Goal: Communication & Community: Participate in discussion

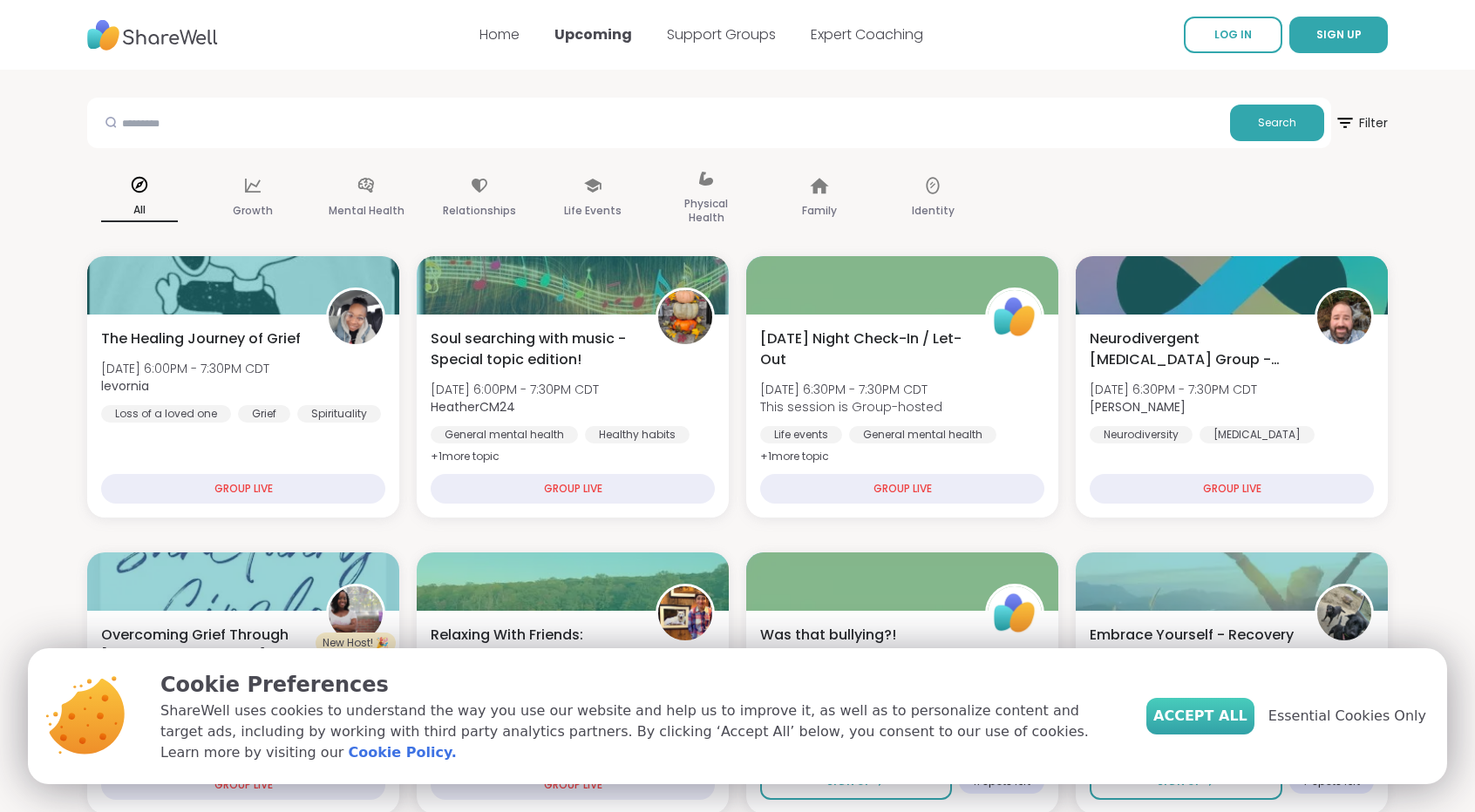
click at [1211, 713] on button "Accept All" at bounding box center [1201, 717] width 109 height 37
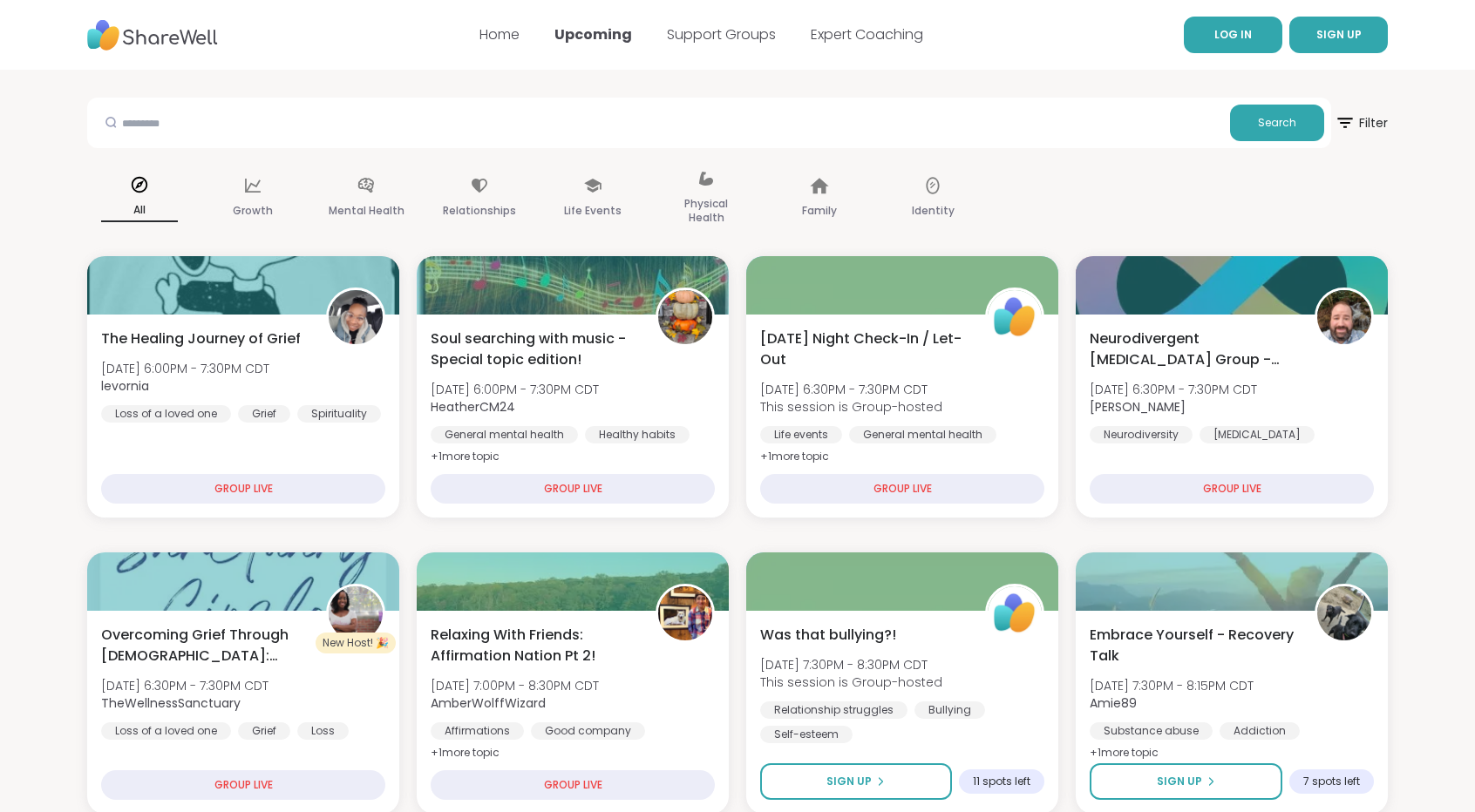
click at [1251, 47] on link "LOG IN" at bounding box center [1233, 35] width 99 height 37
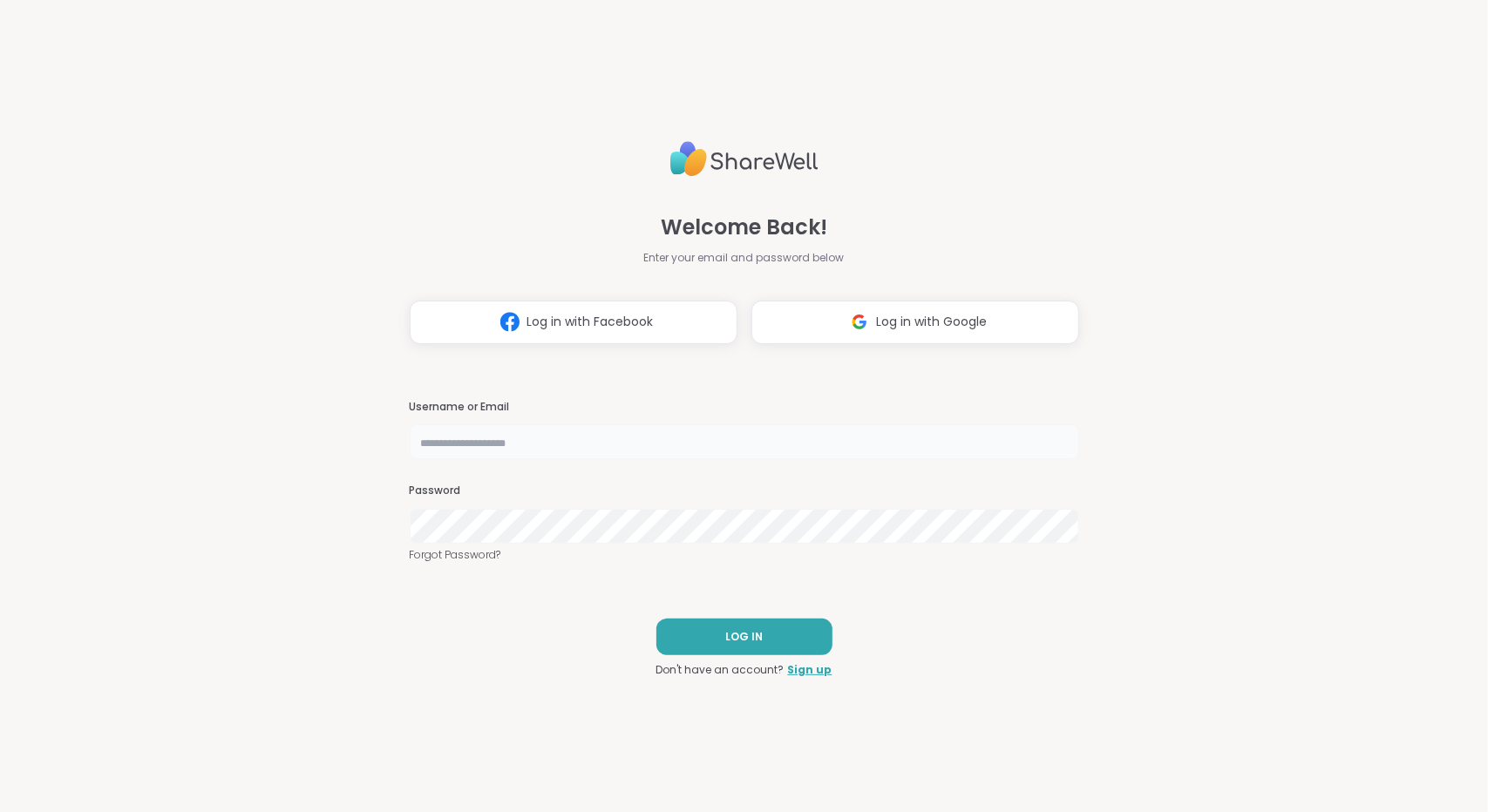
type input "**********"
click at [664, 634] on button "LOG IN" at bounding box center [744, 637] width 176 height 37
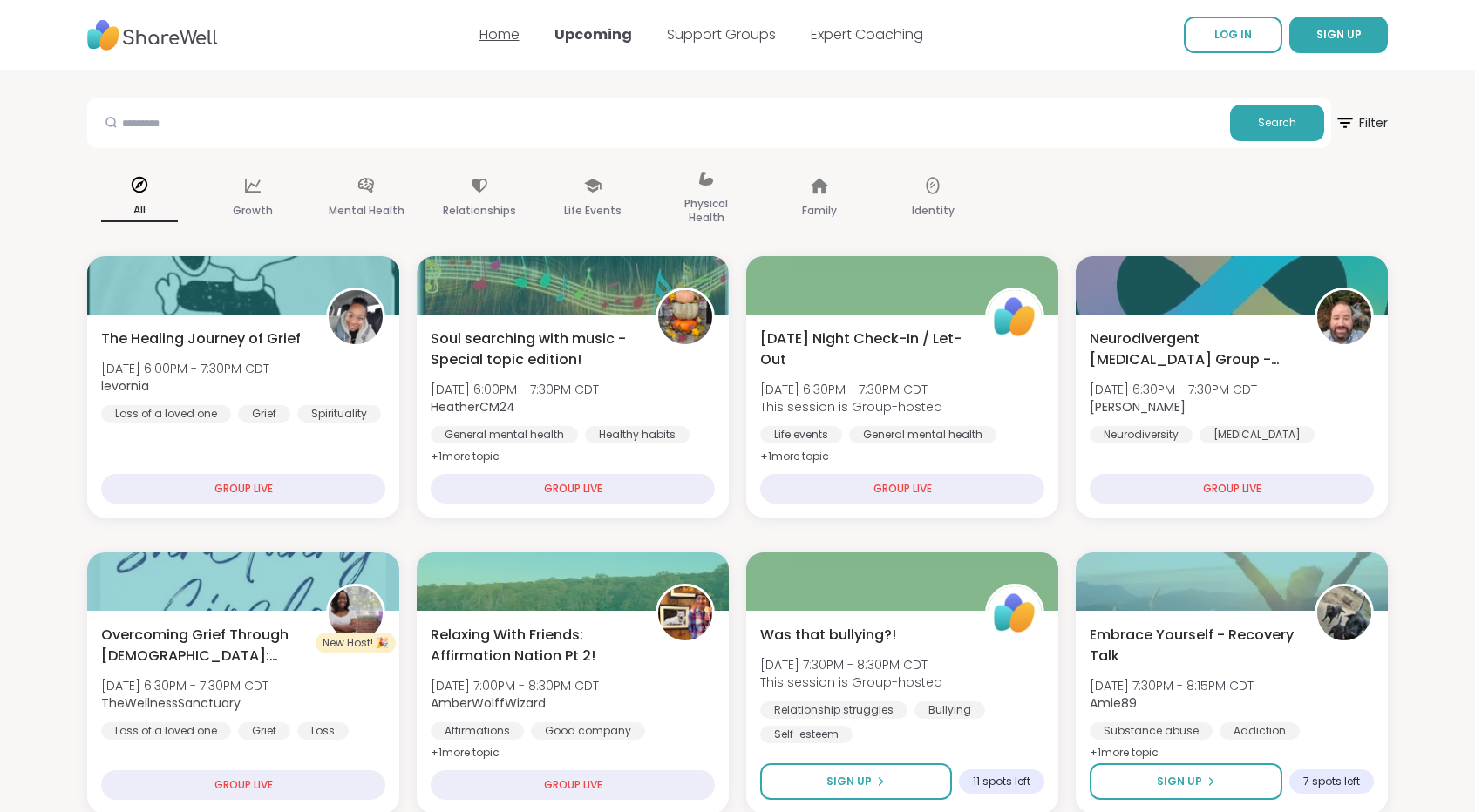
click at [489, 32] on link "Home" at bounding box center [500, 34] width 40 height 20
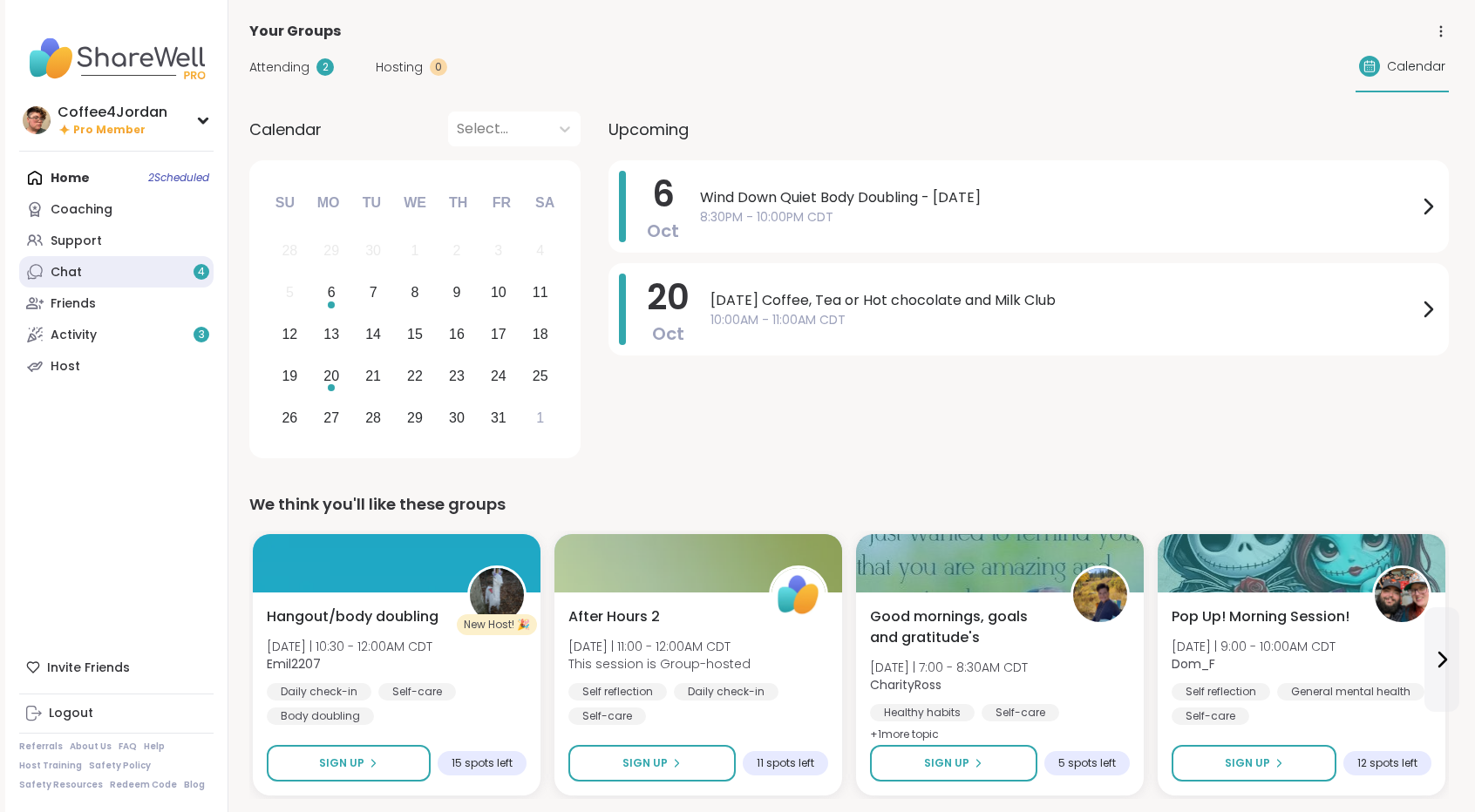
click at [102, 262] on link "Chat 4" at bounding box center [116, 272] width 194 height 32
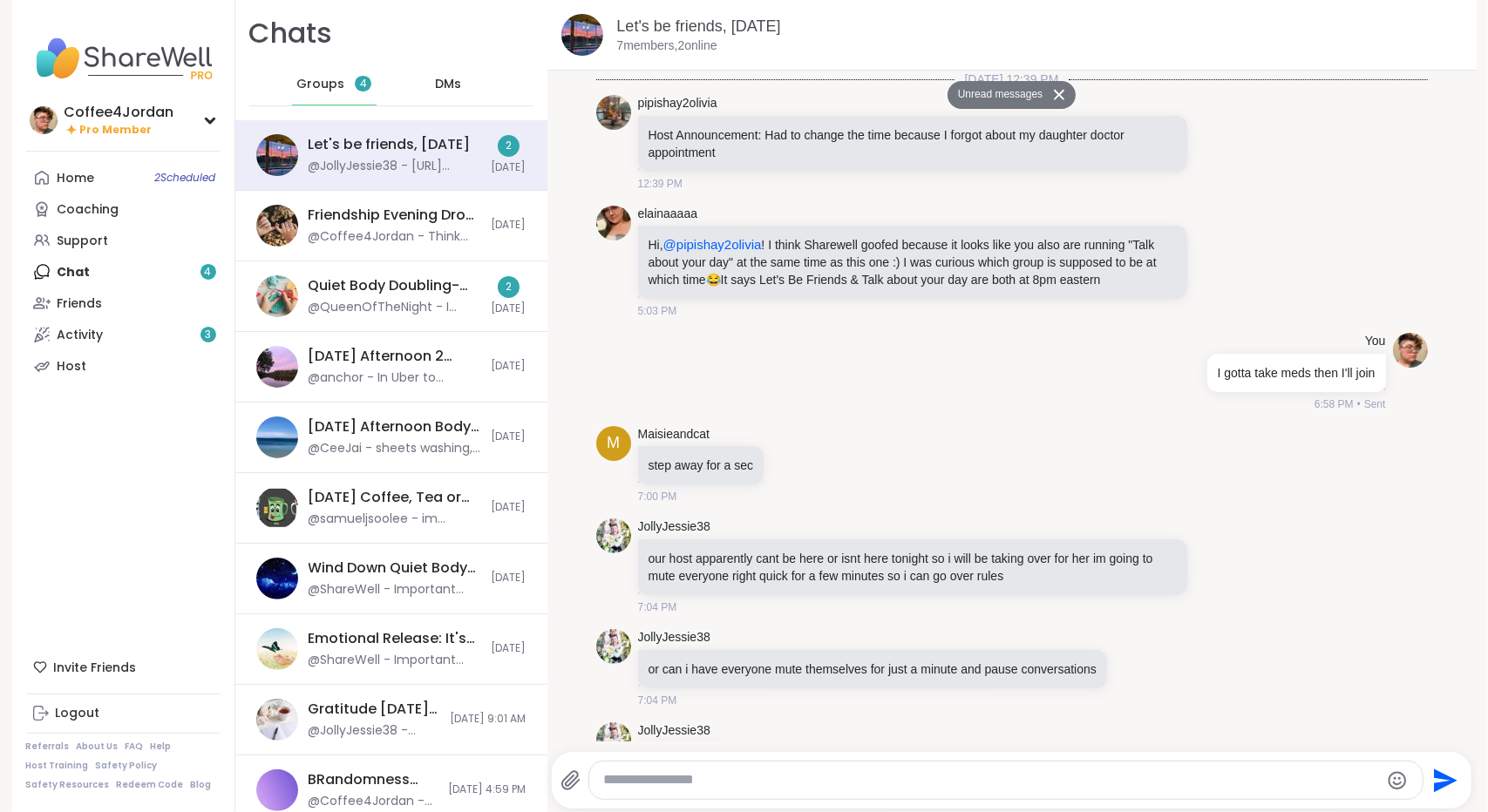
scroll to position [4006, 0]
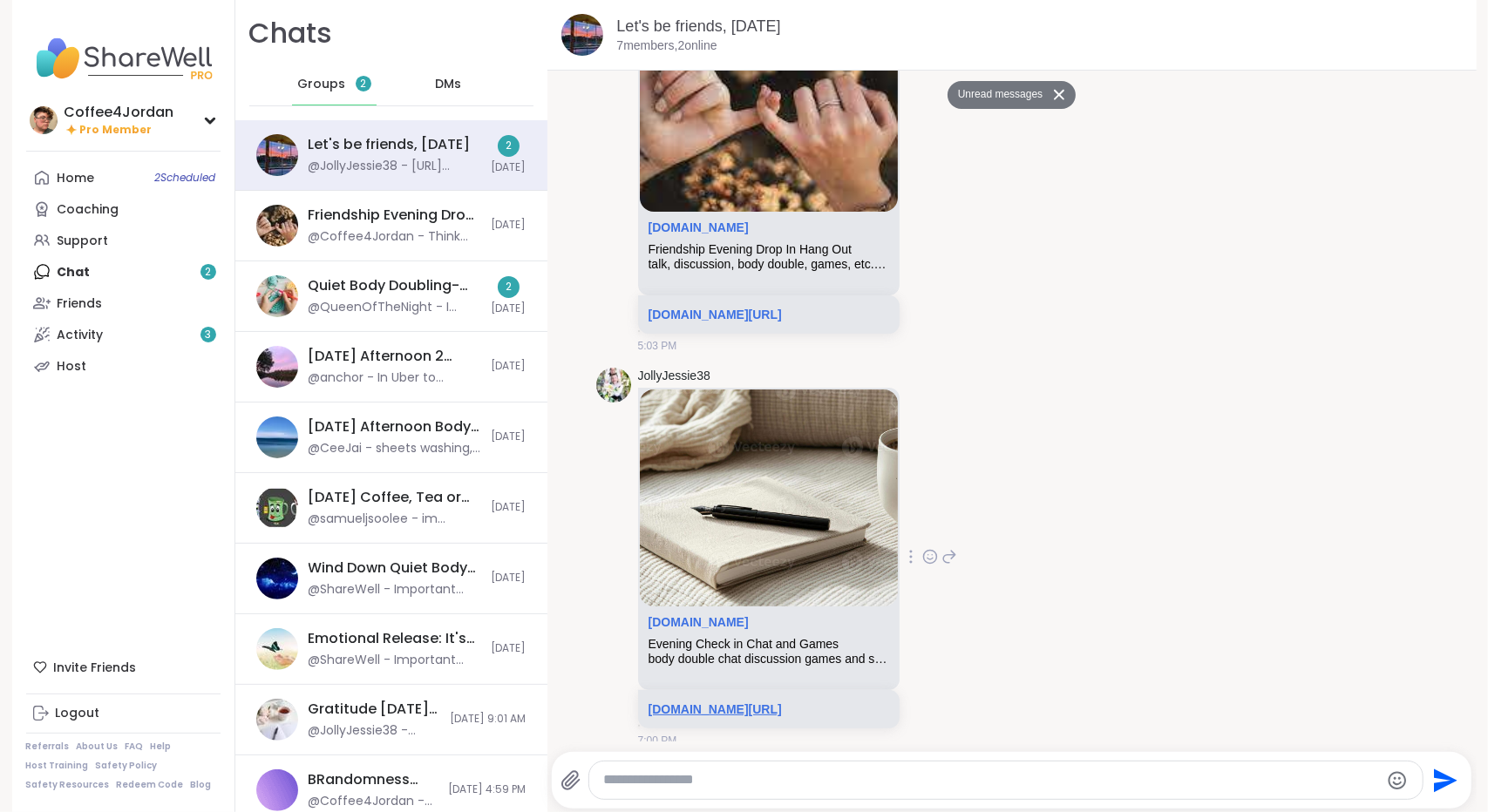
click at [782, 703] on link "[DOMAIN_NAME][URL]" at bounding box center [715, 710] width 133 height 14
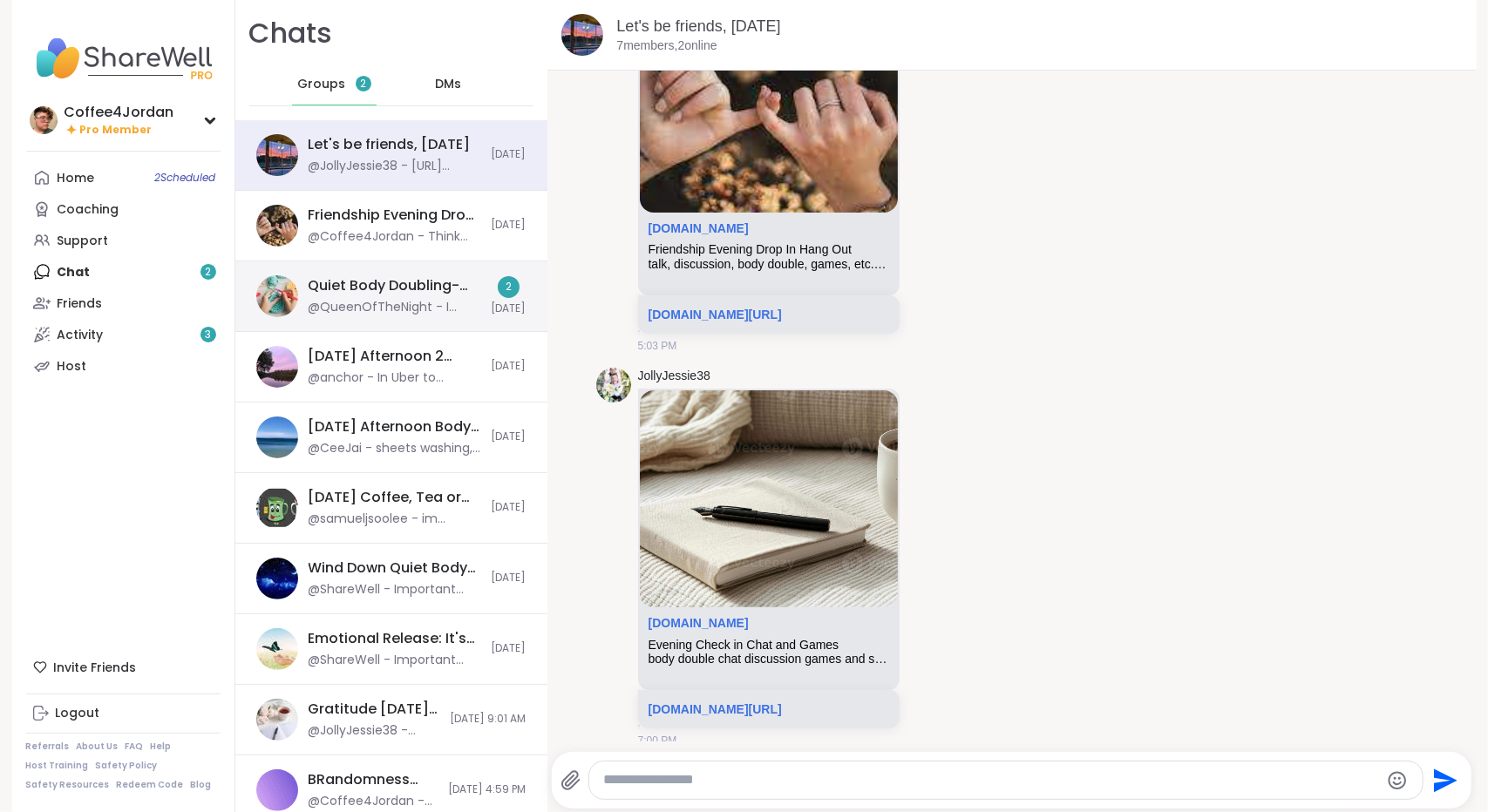
click at [427, 300] on div "@QueenOfTheNight - I dropped a bunch of old clothes off at [GEOGRAPHIC_DATA]!" at bounding box center [395, 308] width 172 height 18
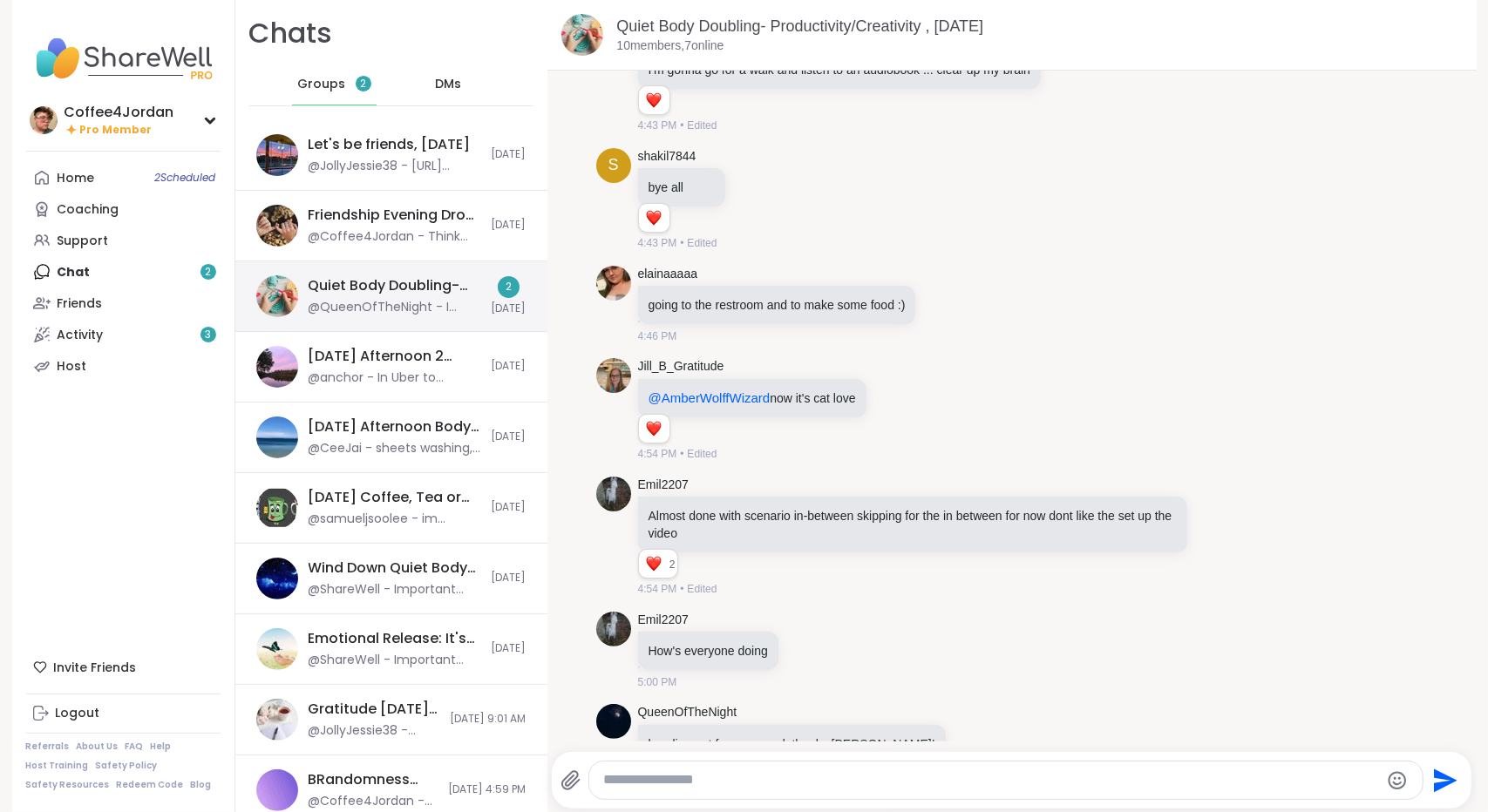
scroll to position [2792, 0]
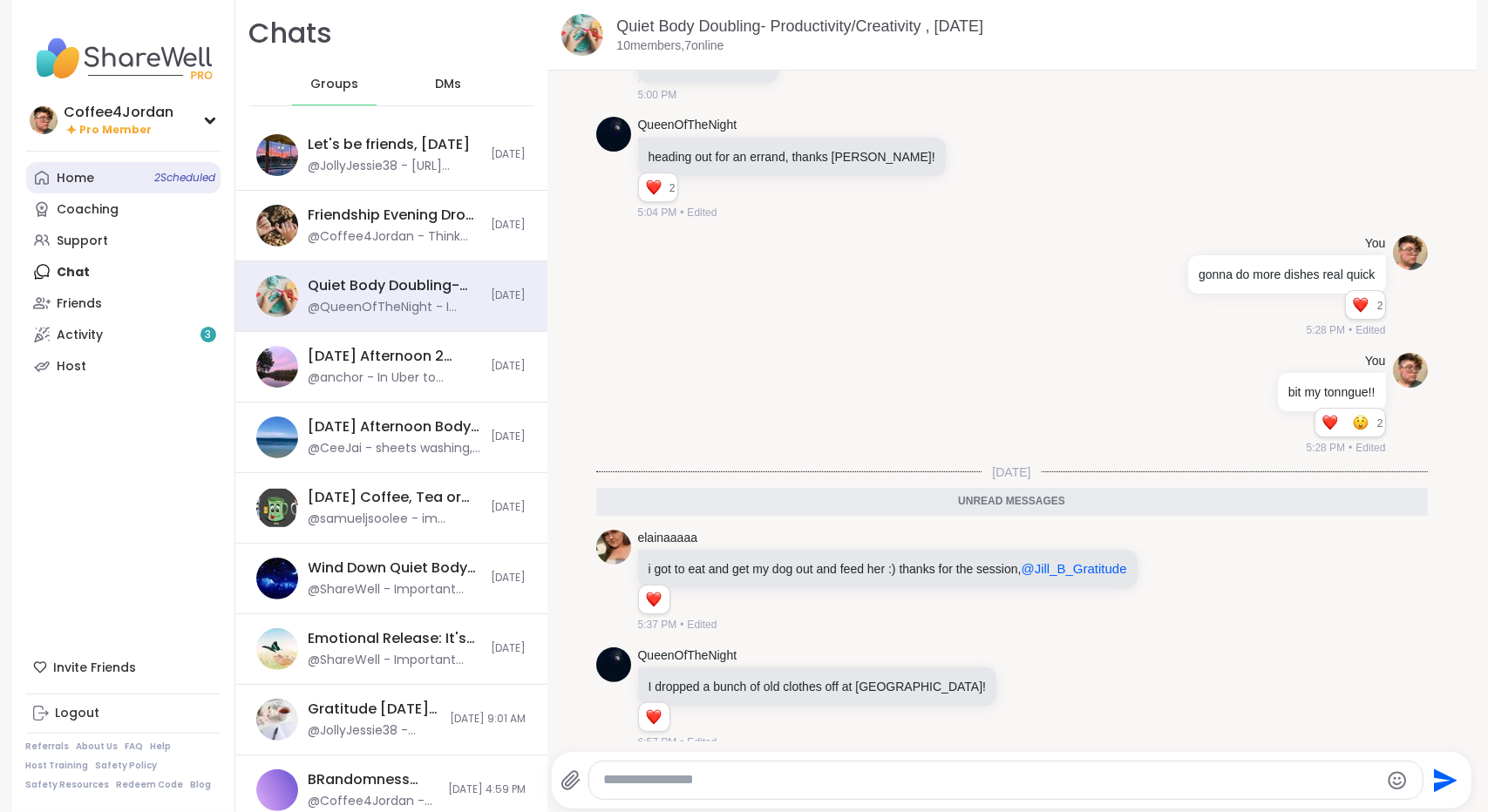
click at [176, 191] on link "Home 2 Scheduled" at bounding box center [123, 178] width 194 height 32
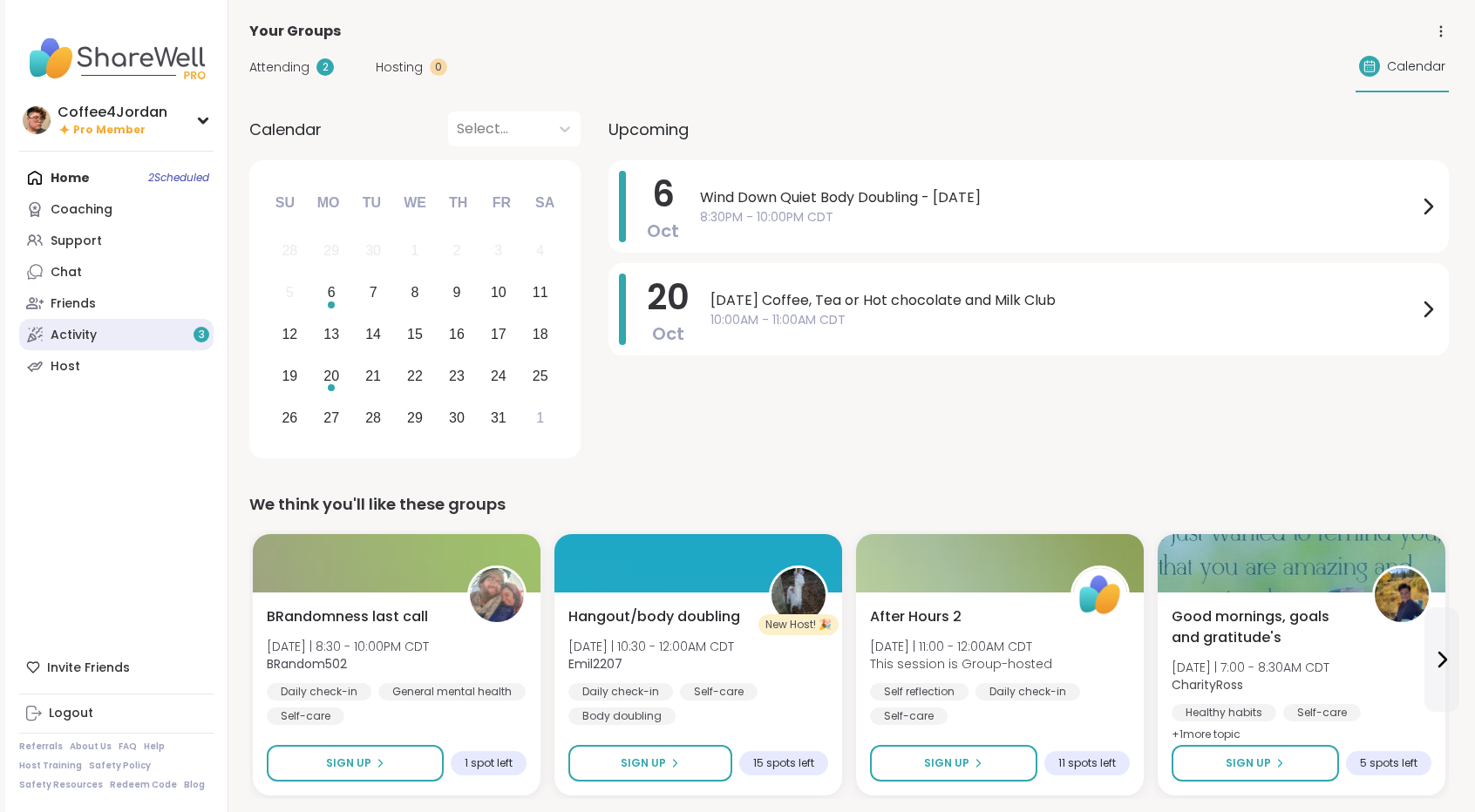
click at [144, 339] on link "Activity 3" at bounding box center [116, 335] width 194 height 32
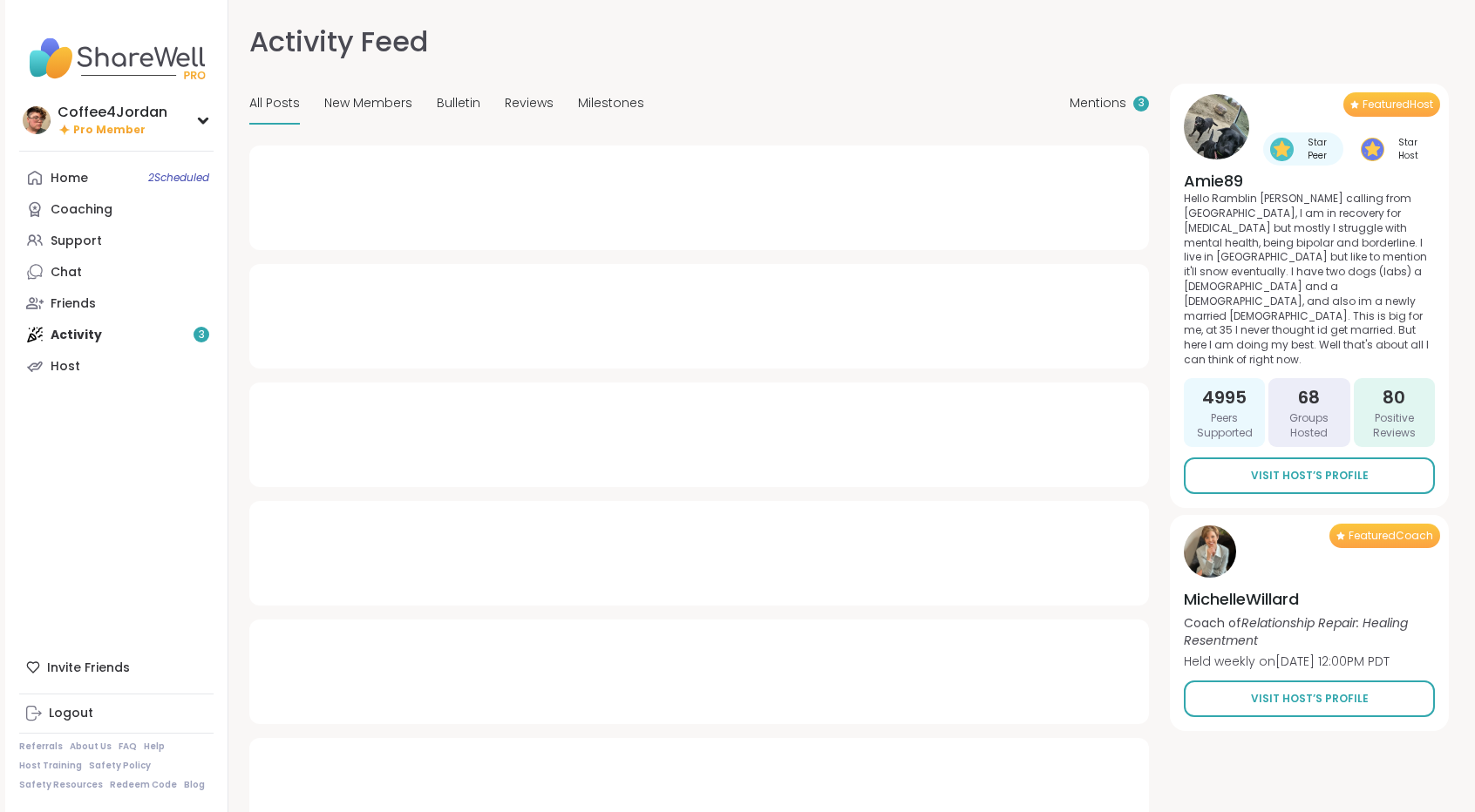
type textarea "*"
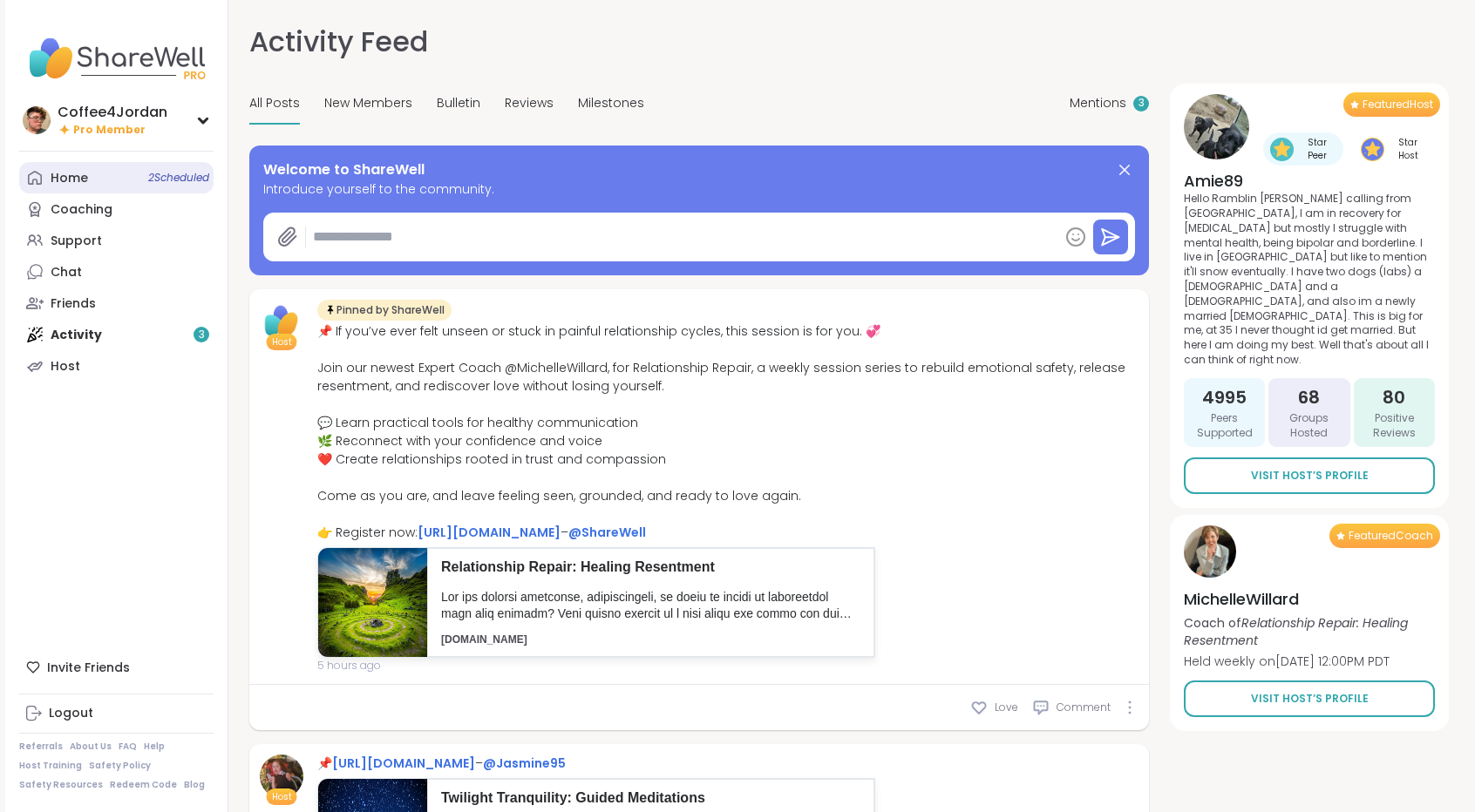
click at [137, 181] on link "Home 2 Scheduled" at bounding box center [116, 178] width 194 height 32
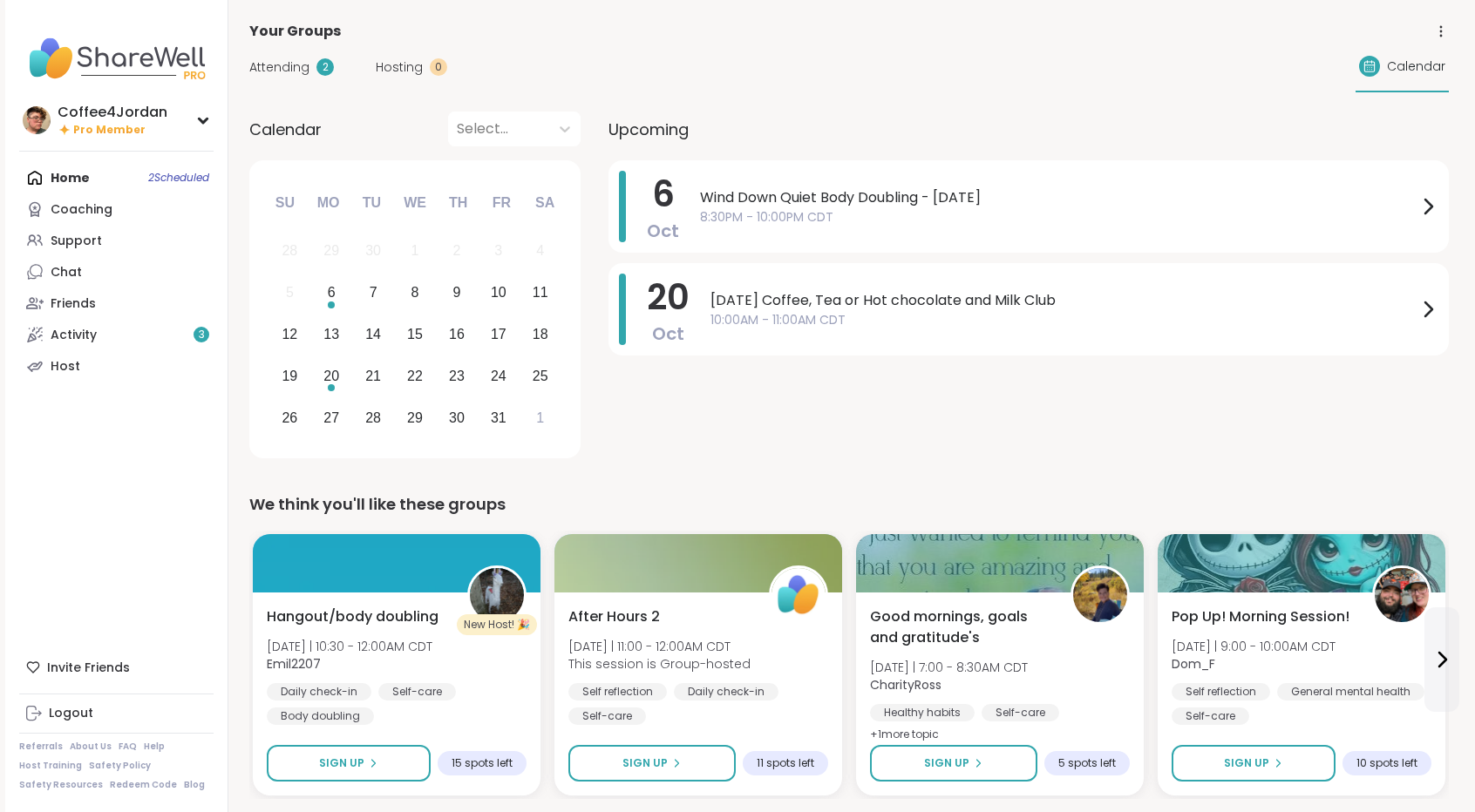
click at [301, 74] on span "Attending" at bounding box center [279, 67] width 60 height 18
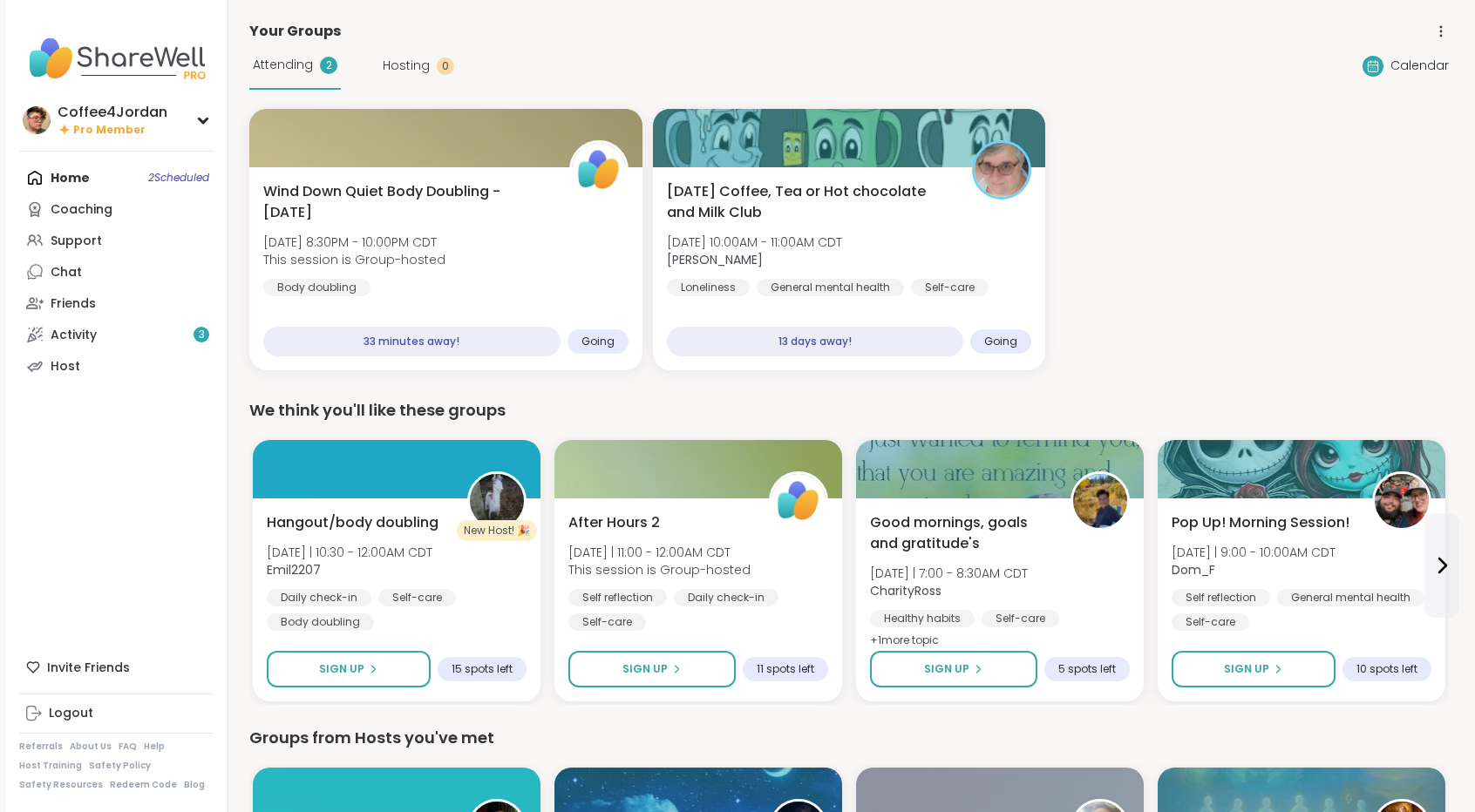
click at [141, 177] on div "Home 2 Scheduled Coaching Support Chat Friends Activity 3 Host" at bounding box center [116, 271] width 194 height 220
click at [171, 175] on div "Home 2 Scheduled Coaching Support Chat Friends Activity 3 Host" at bounding box center [116, 271] width 194 height 220
click at [395, 68] on span "Hosting" at bounding box center [406, 66] width 47 height 18
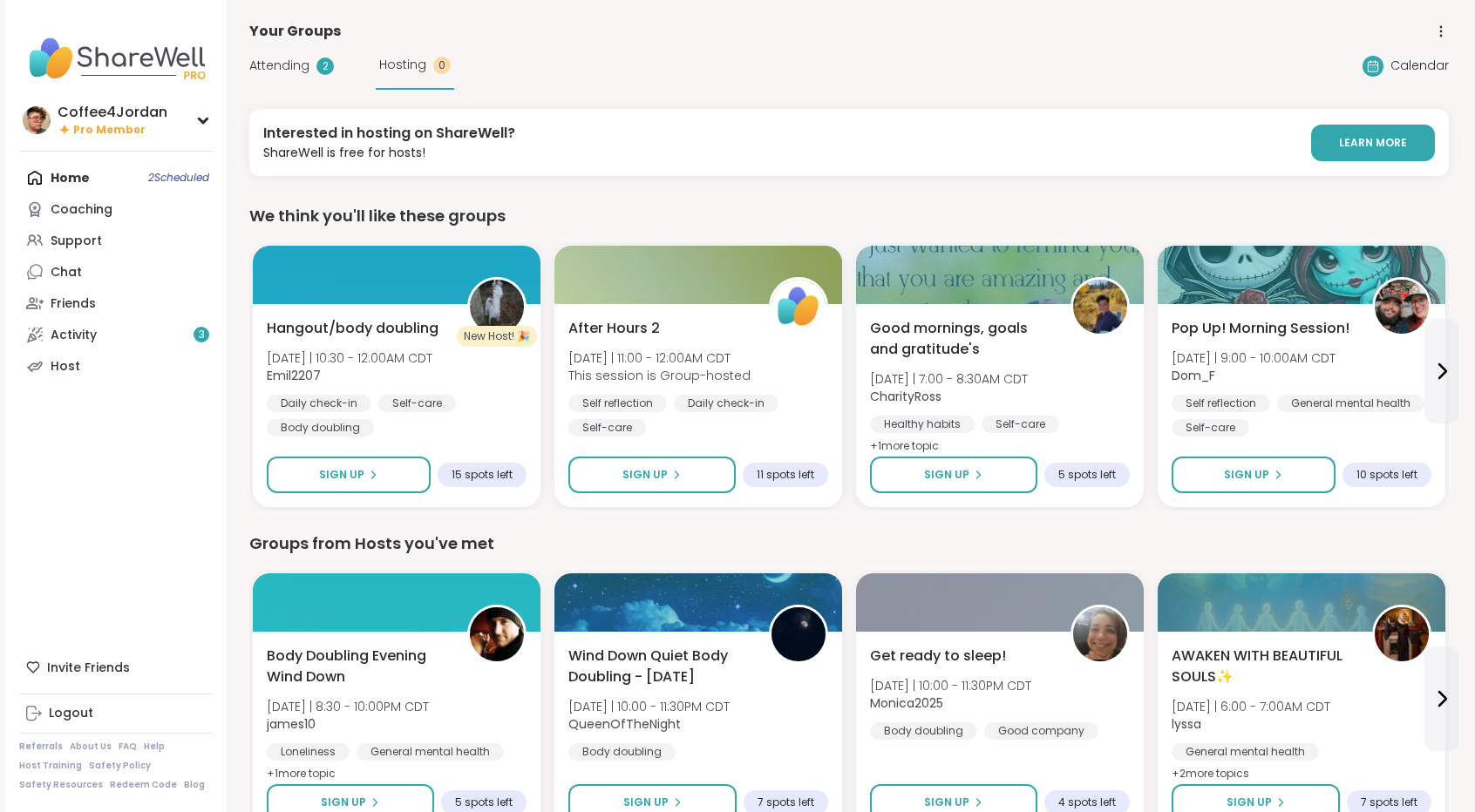
click at [308, 57] on span "Attending" at bounding box center [279, 66] width 60 height 18
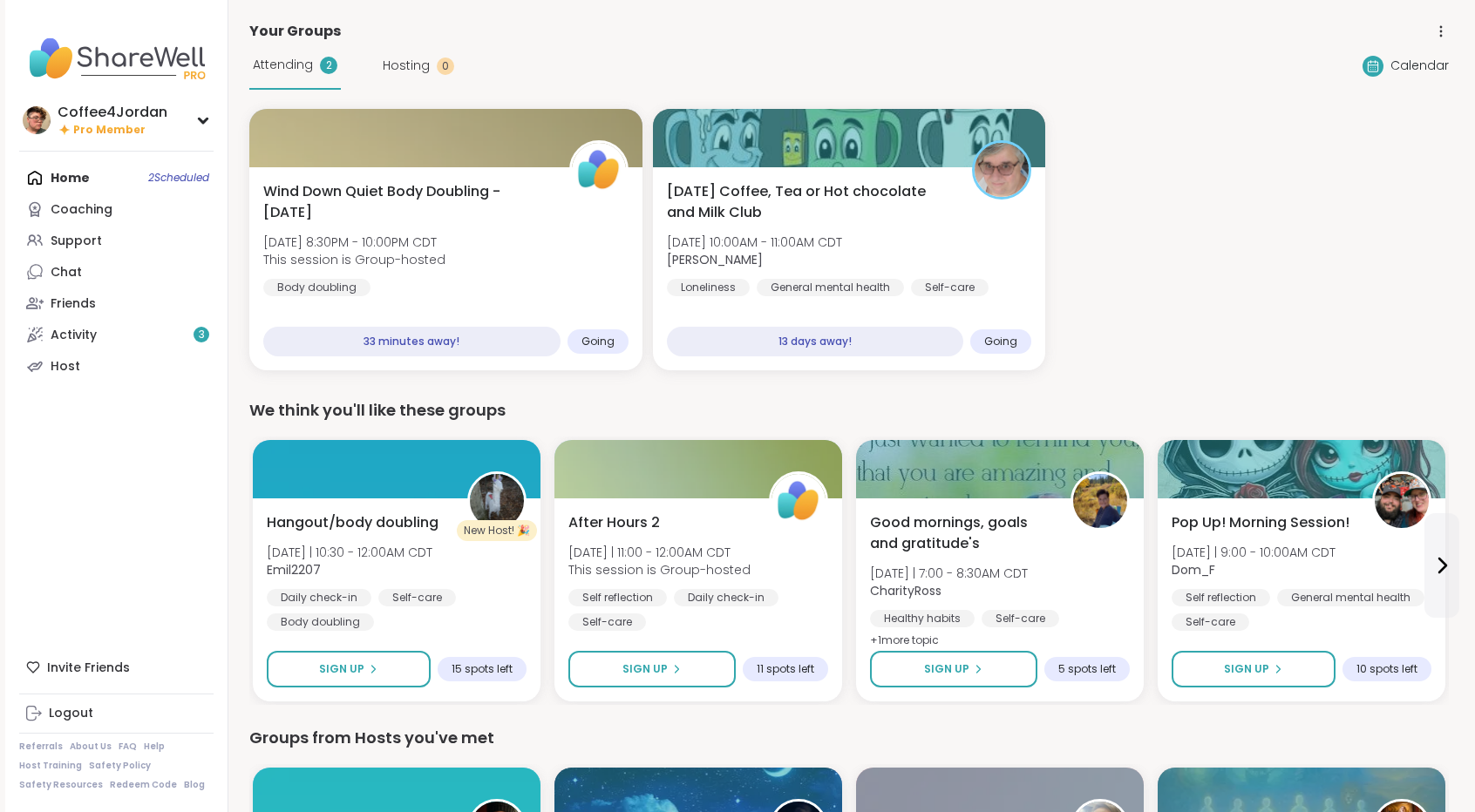
click at [119, 176] on div "Home 2 Scheduled Coaching Support Chat Friends Activity 3 Host" at bounding box center [116, 271] width 194 height 220
click at [55, 282] on link "Chat" at bounding box center [116, 272] width 194 height 32
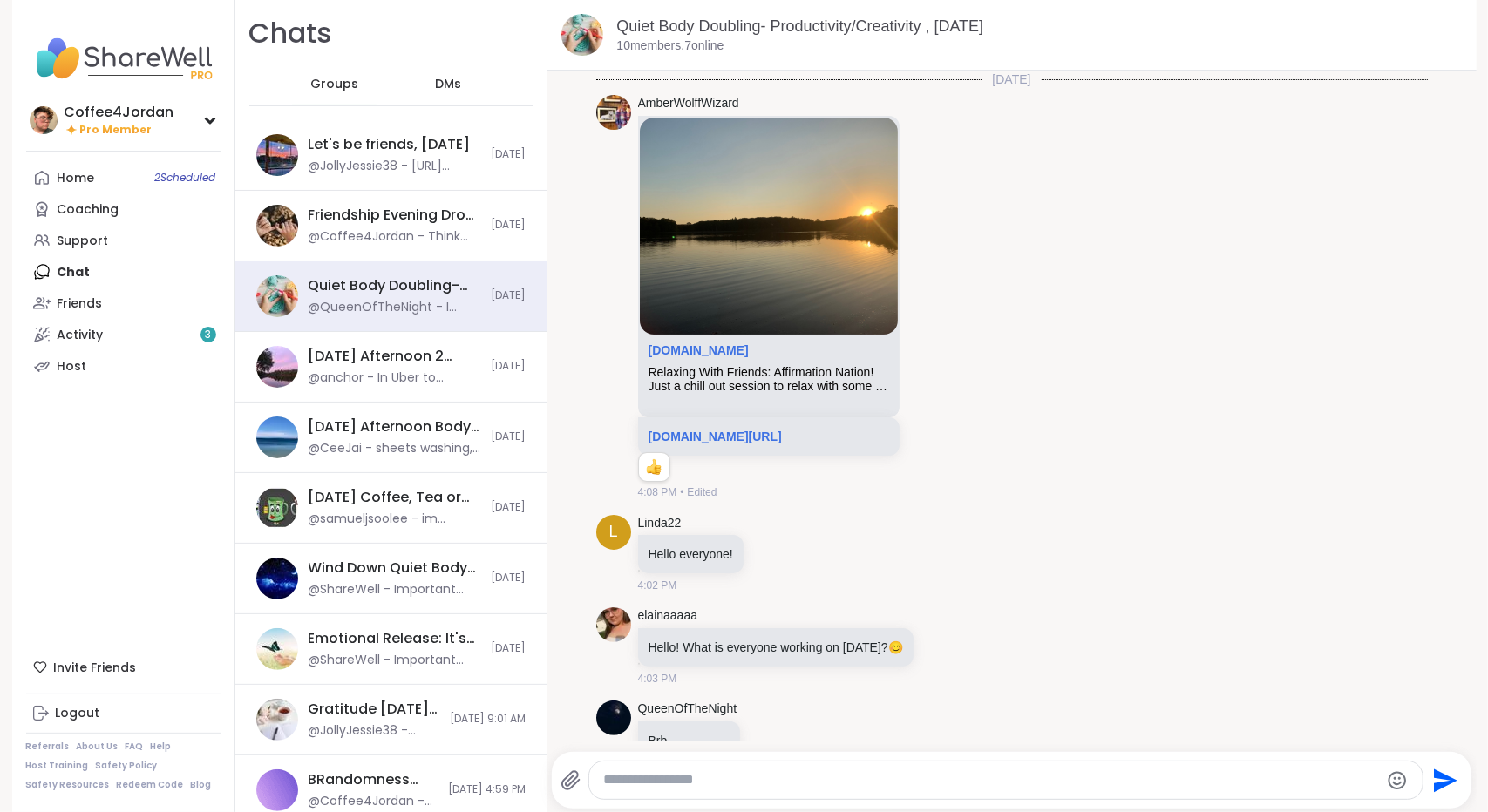
scroll to position [2734, 0]
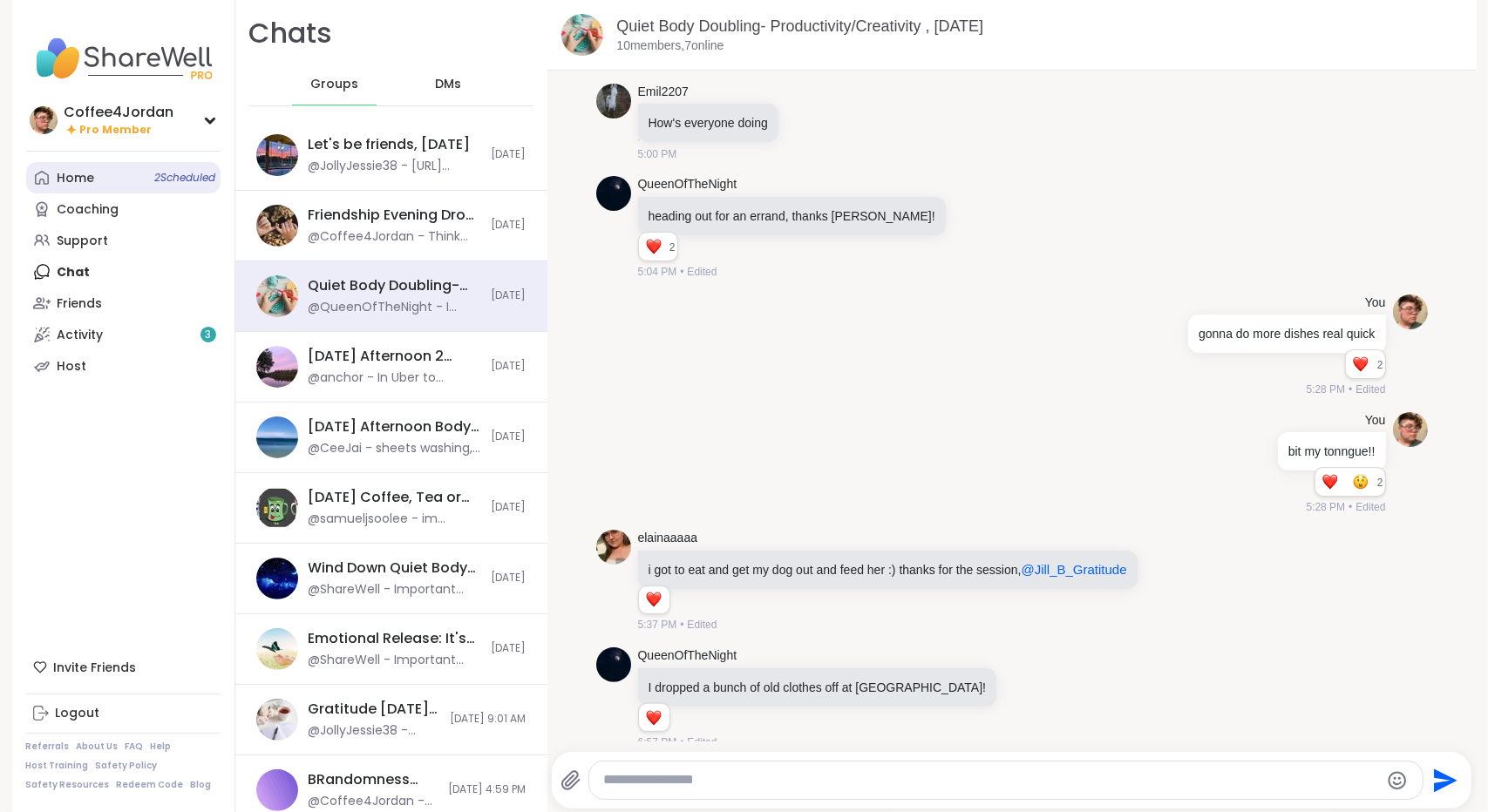
click at [86, 175] on div "Home 2 Scheduled" at bounding box center [76, 178] width 38 height 18
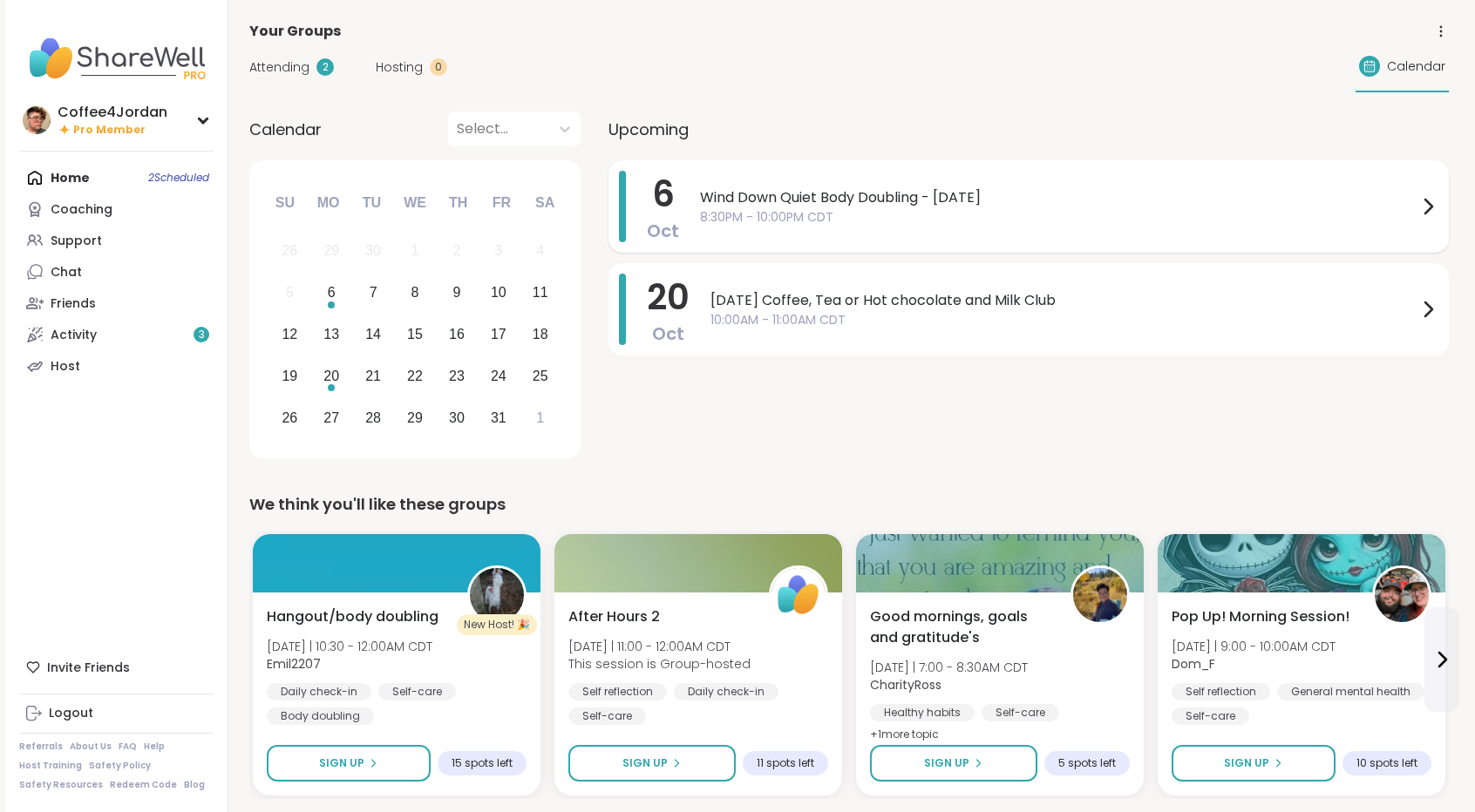
click at [849, 192] on span "Wind Down Quiet Body Doubling - [DATE]" at bounding box center [1059, 198] width 718 height 21
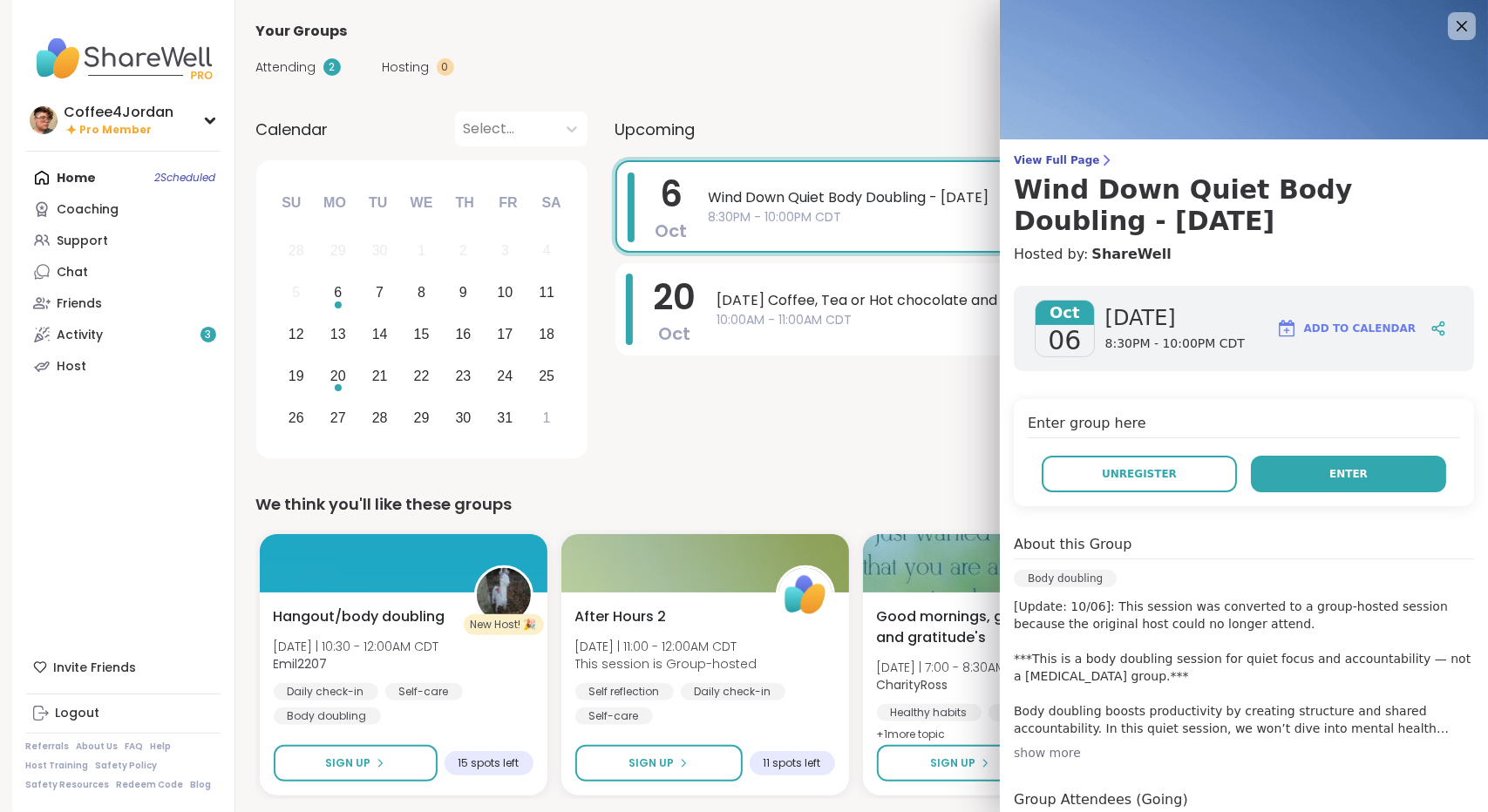
click at [1288, 467] on button "Enter" at bounding box center [1348, 474] width 195 height 37
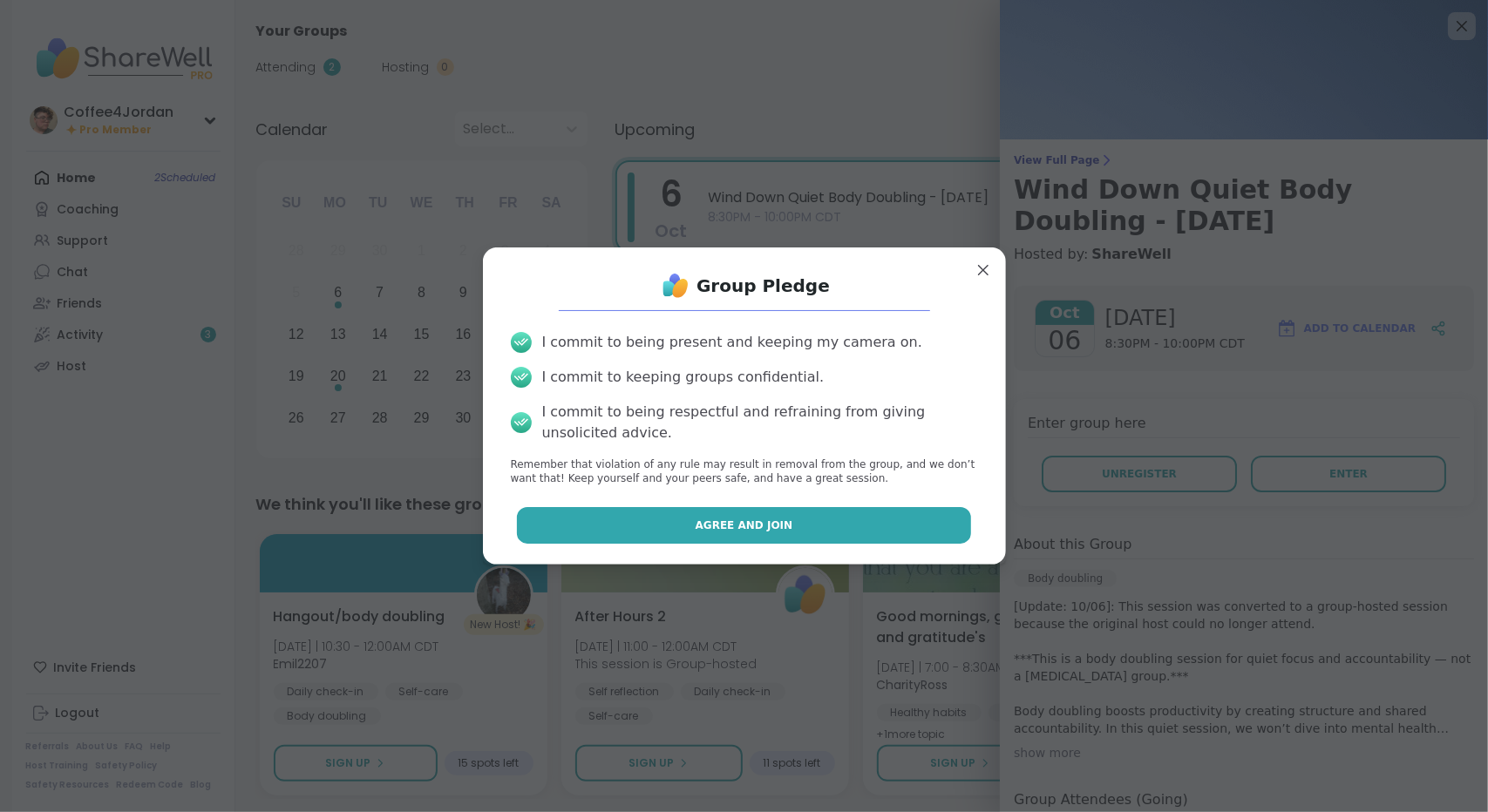
click at [779, 525] on button "Agree and Join" at bounding box center [744, 526] width 454 height 37
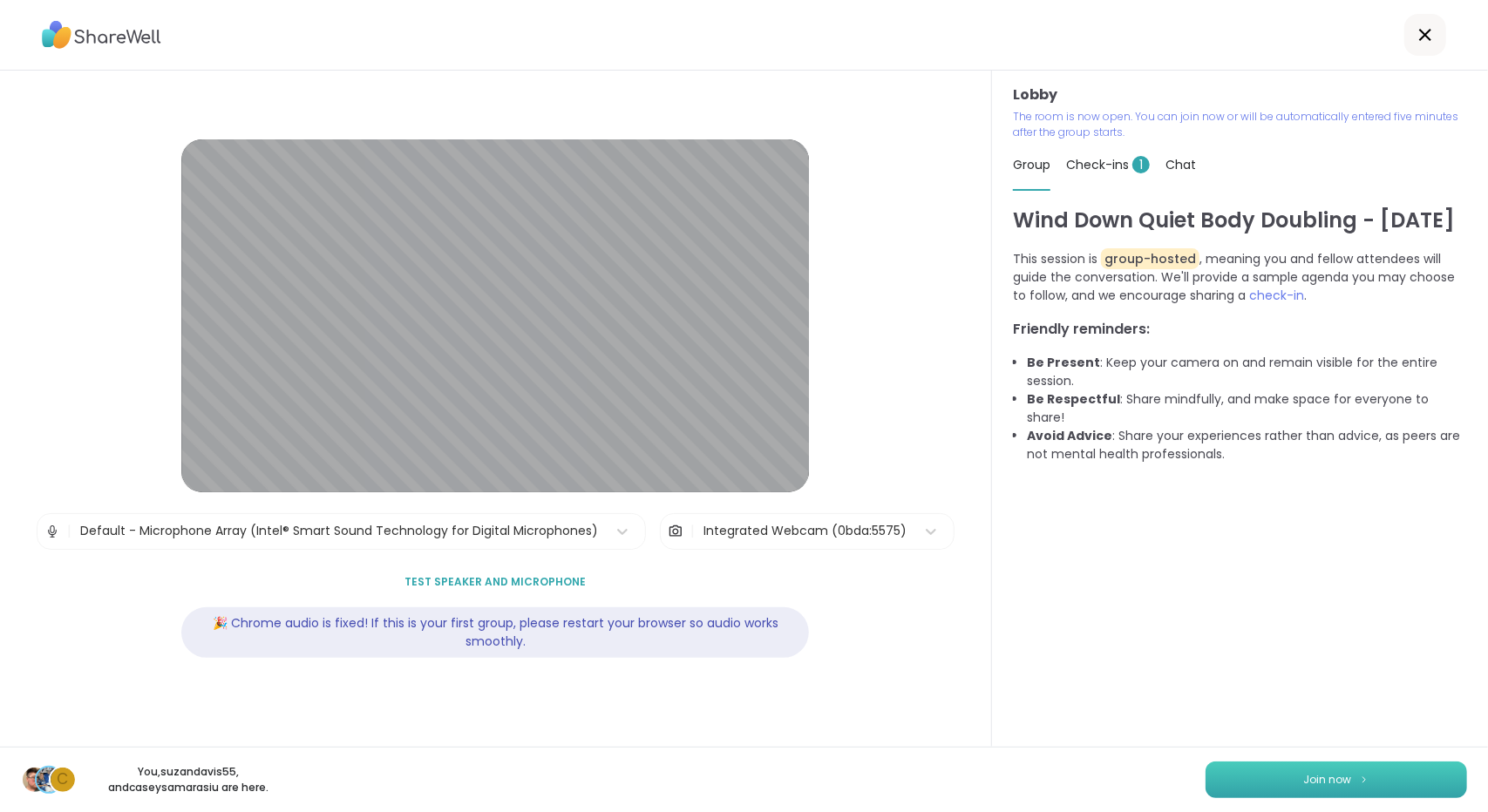
click at [1408, 781] on button "Join now" at bounding box center [1337, 780] width 262 height 37
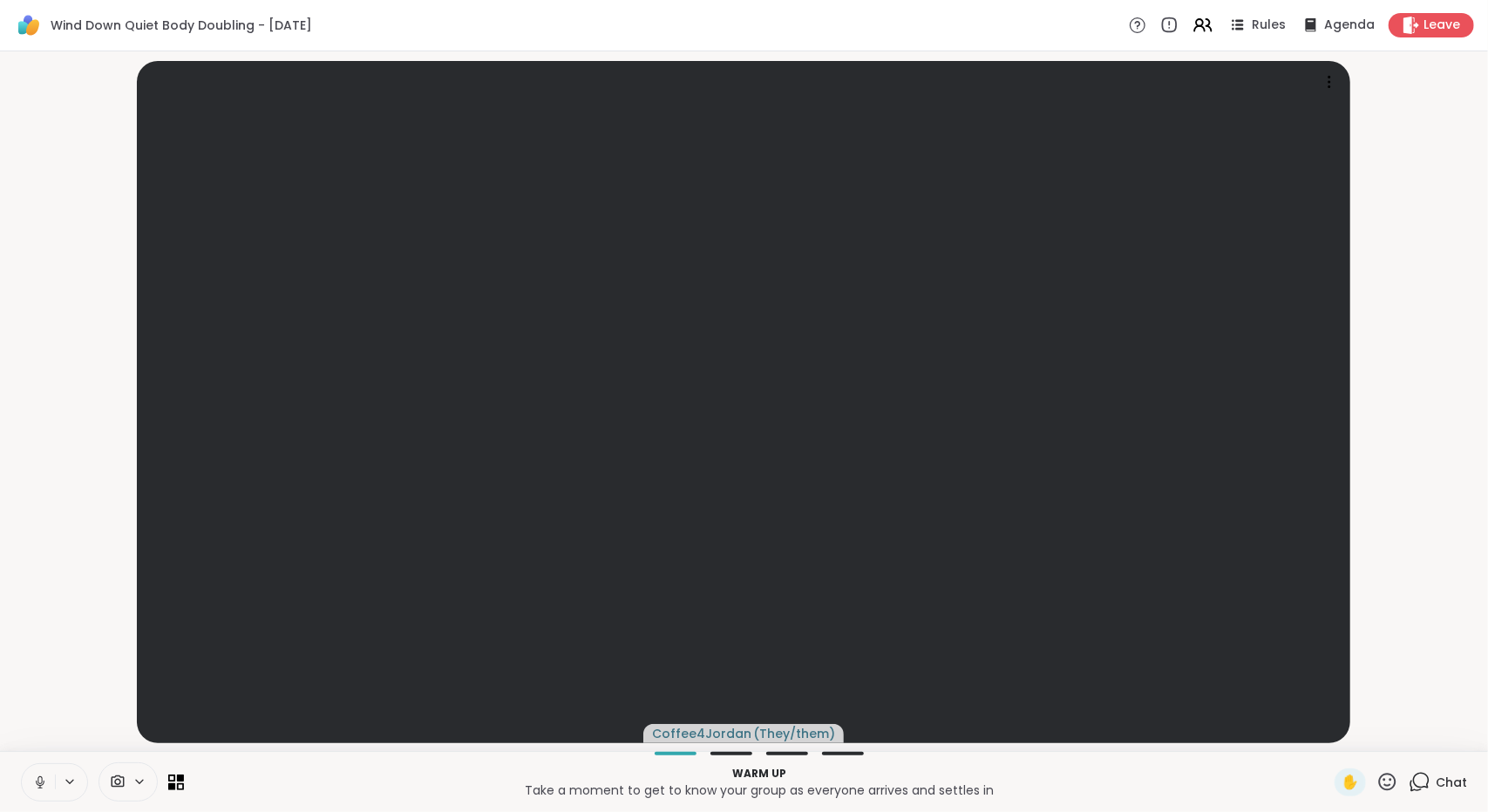
click at [39, 788] on icon at bounding box center [40, 783] width 16 height 16
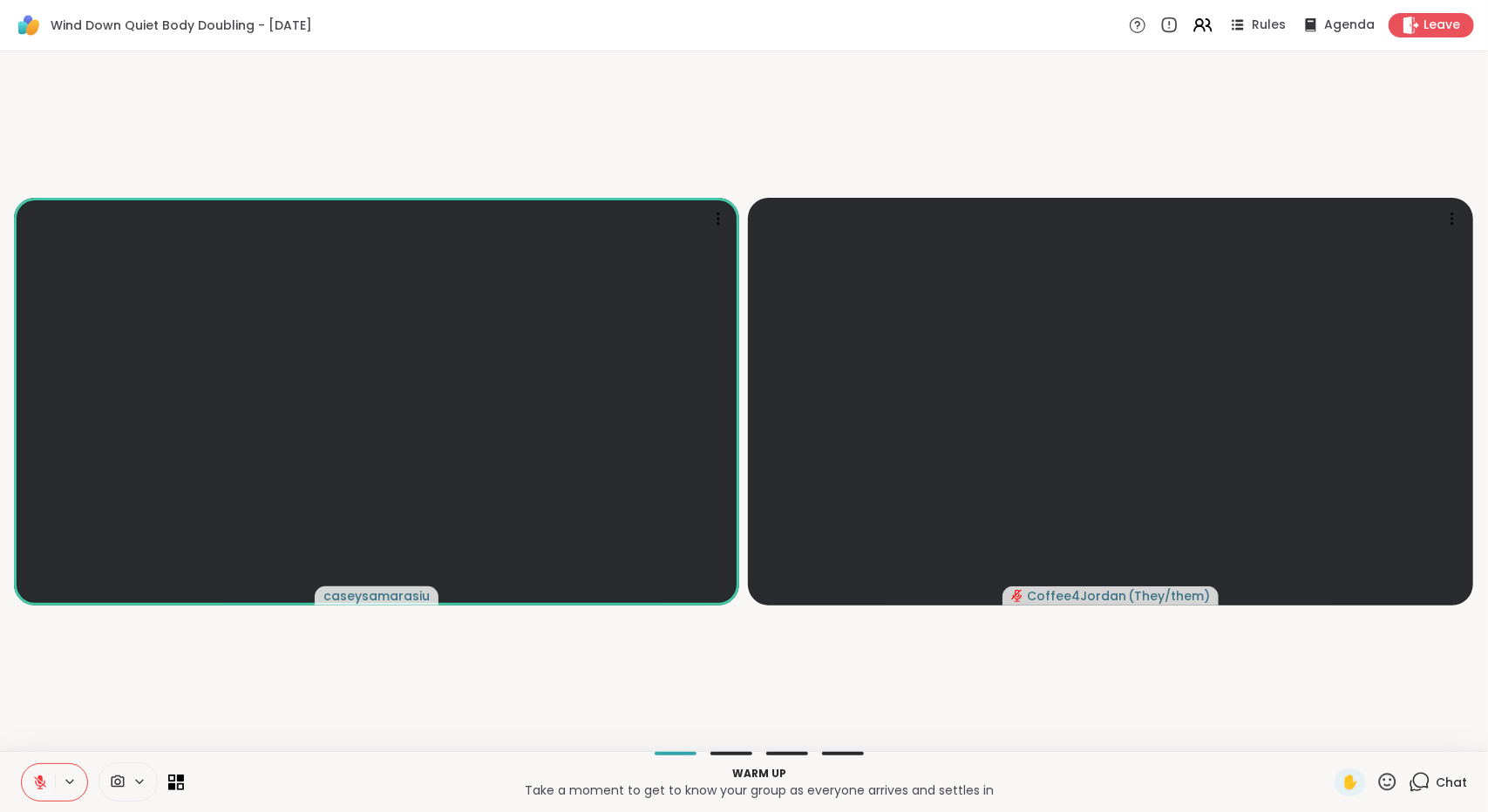
click at [29, 768] on button at bounding box center [39, 783] width 33 height 37
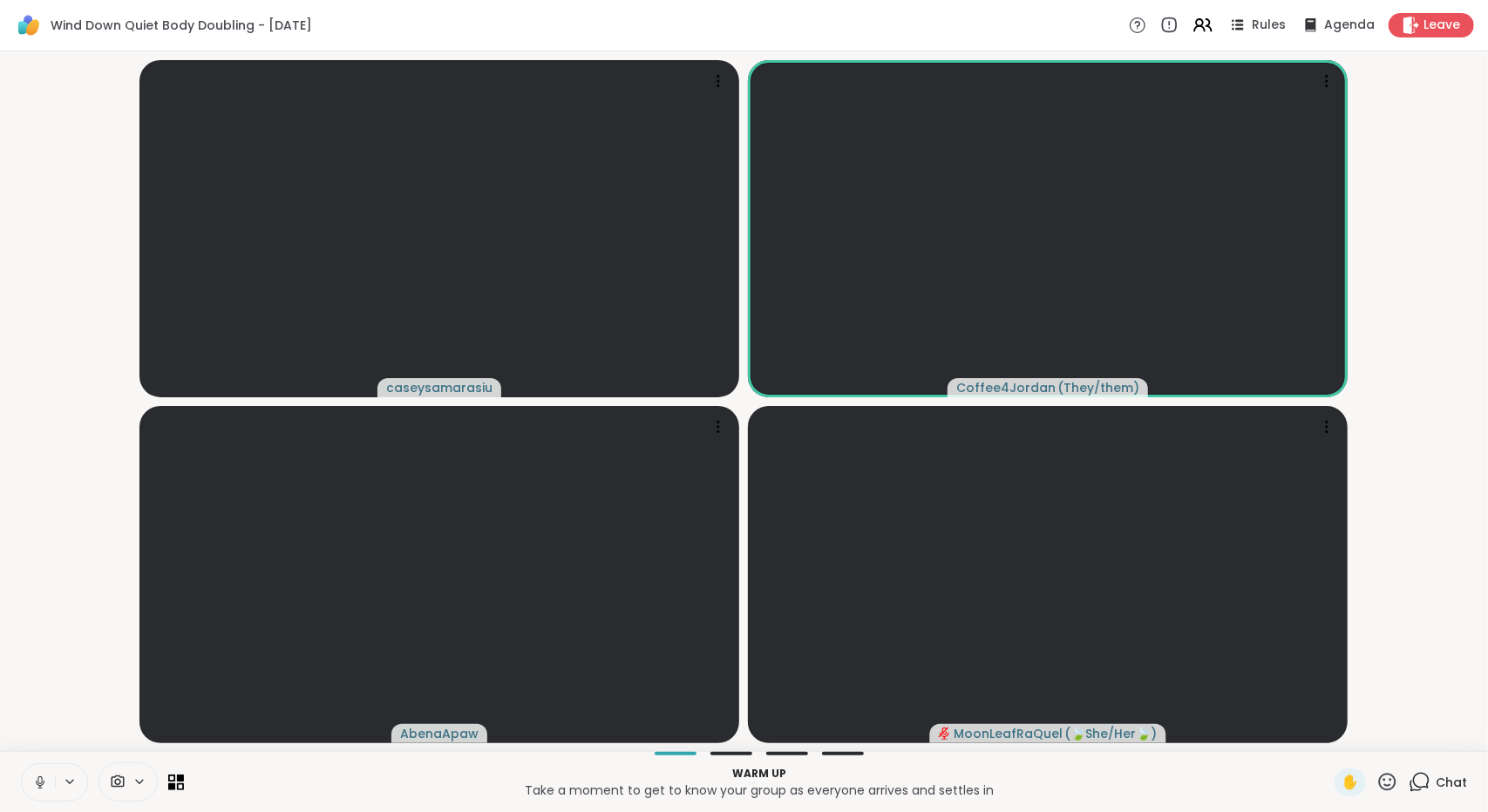
click at [39, 775] on icon at bounding box center [40, 783] width 16 height 16
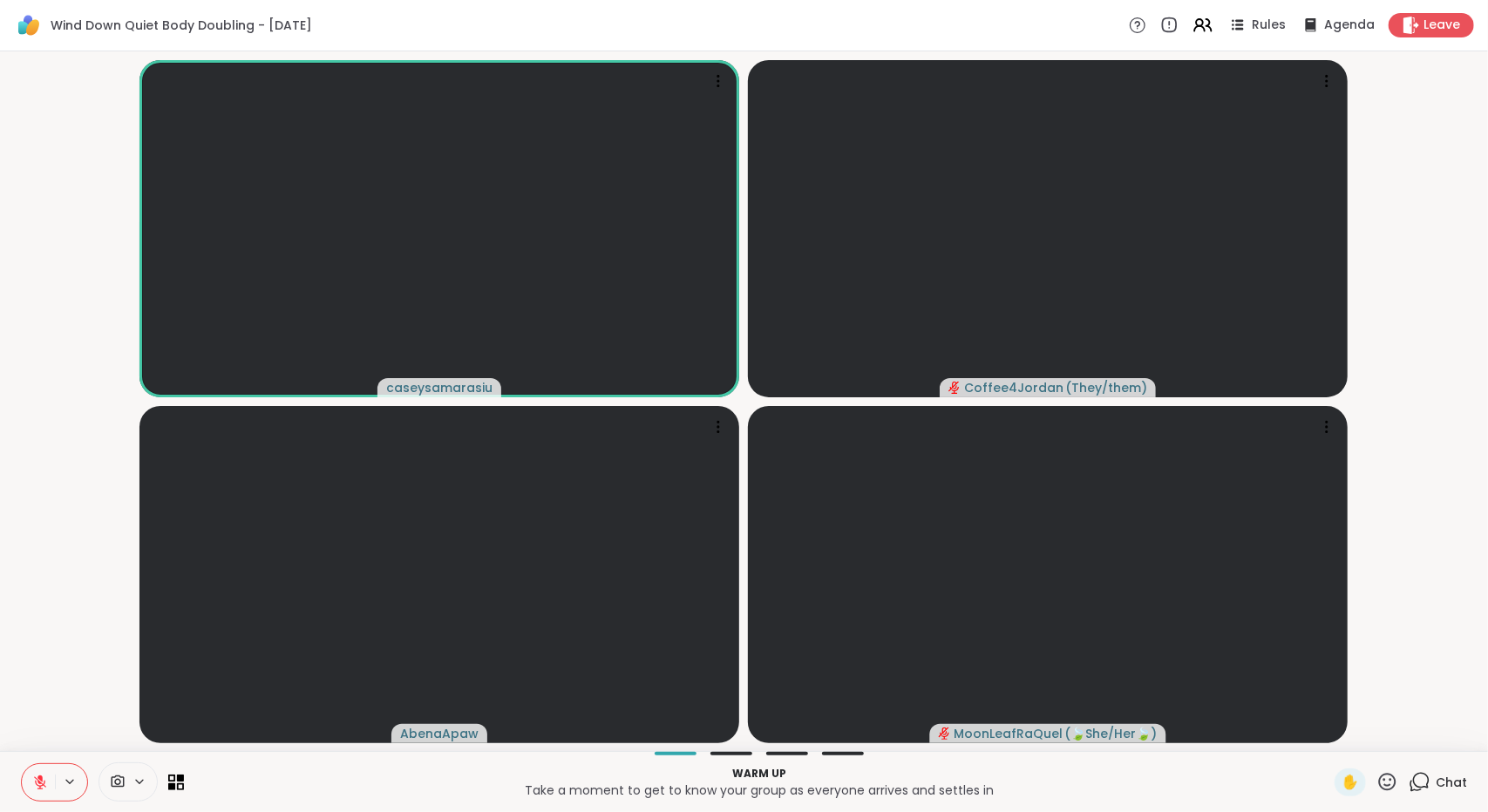
click at [1452, 787] on span "Chat" at bounding box center [1452, 783] width 32 height 18
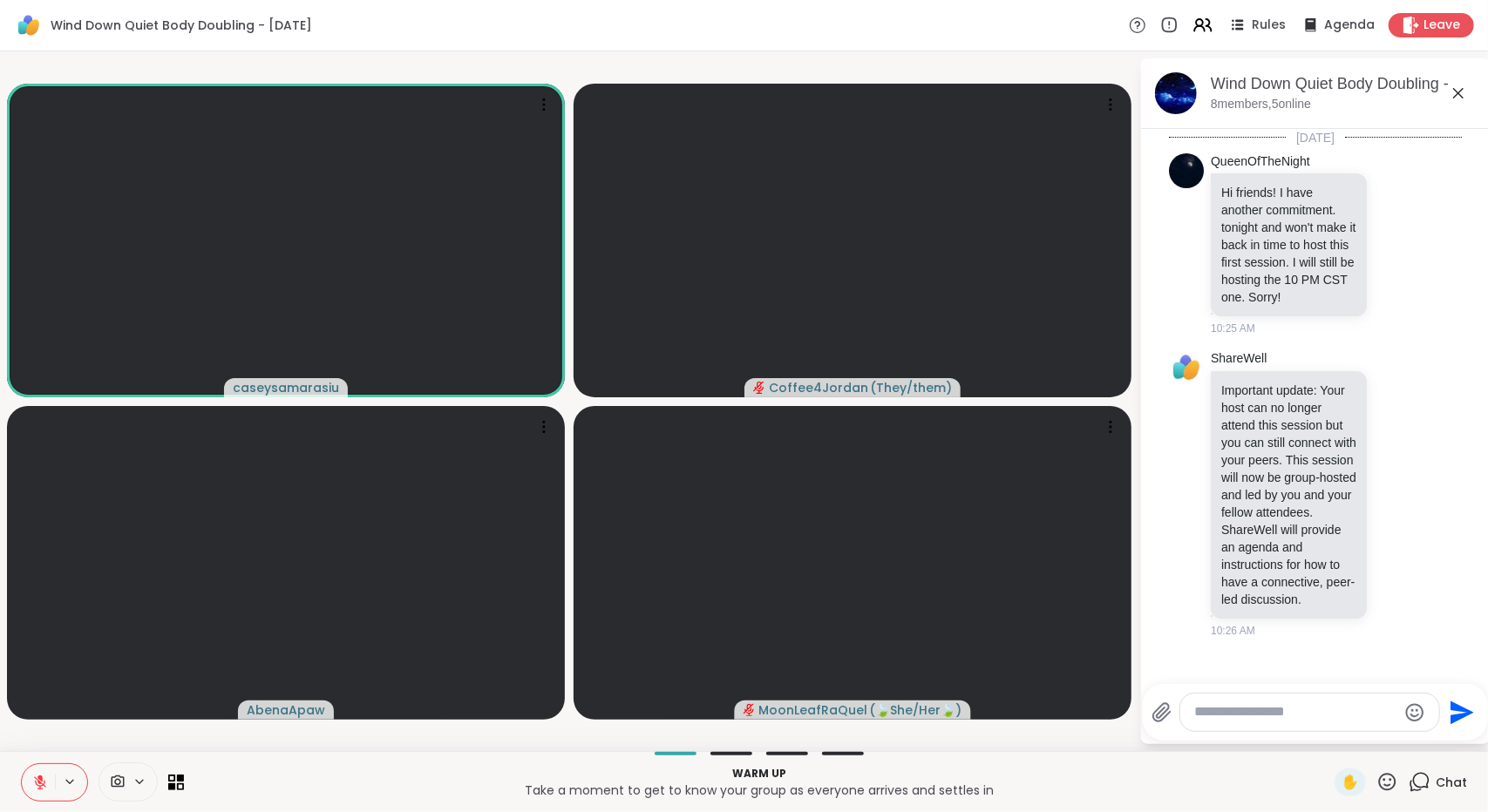
click at [1456, 97] on icon at bounding box center [1459, 94] width 21 height 21
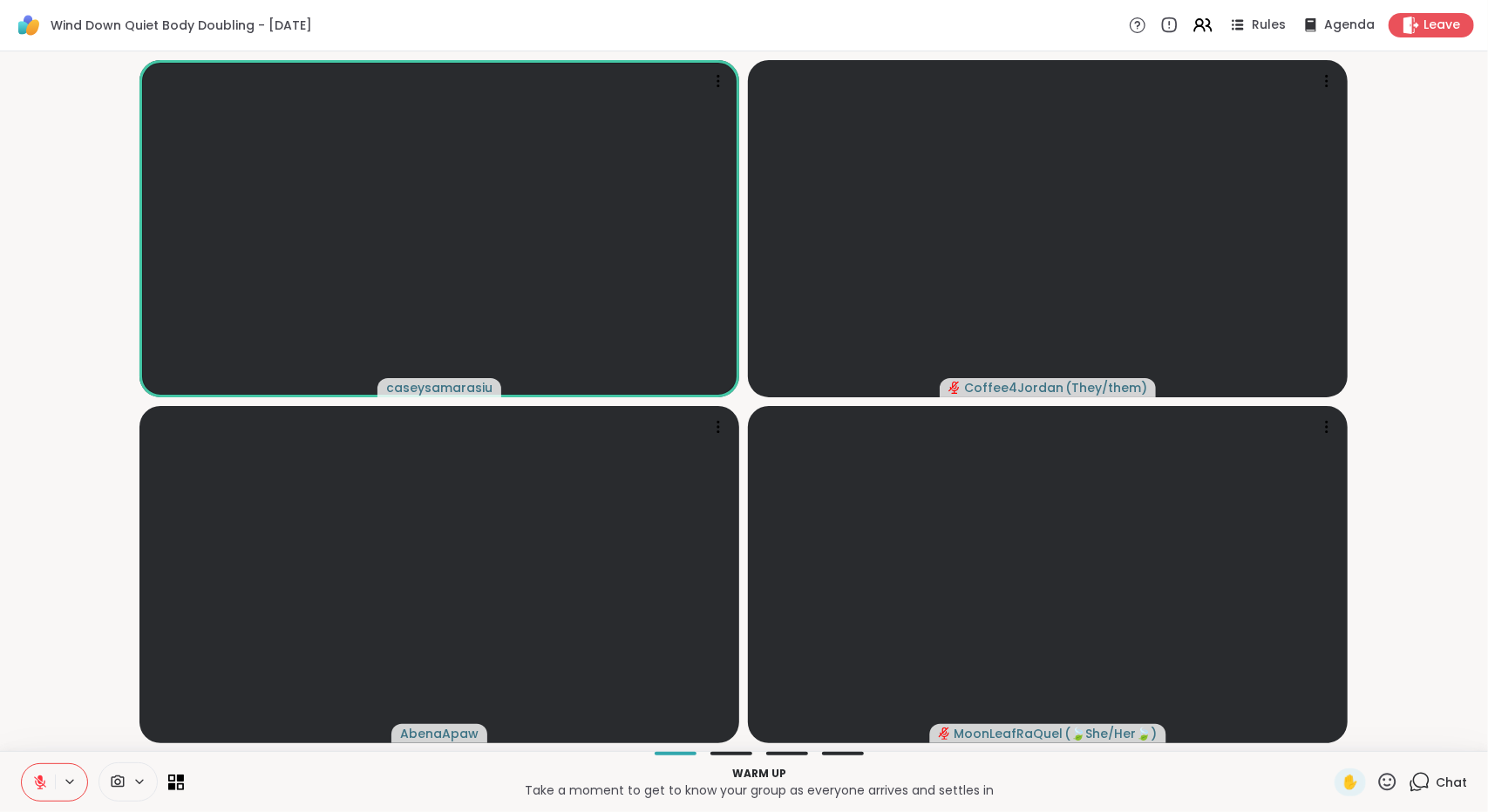
click at [31, 789] on button at bounding box center [39, 783] width 33 height 37
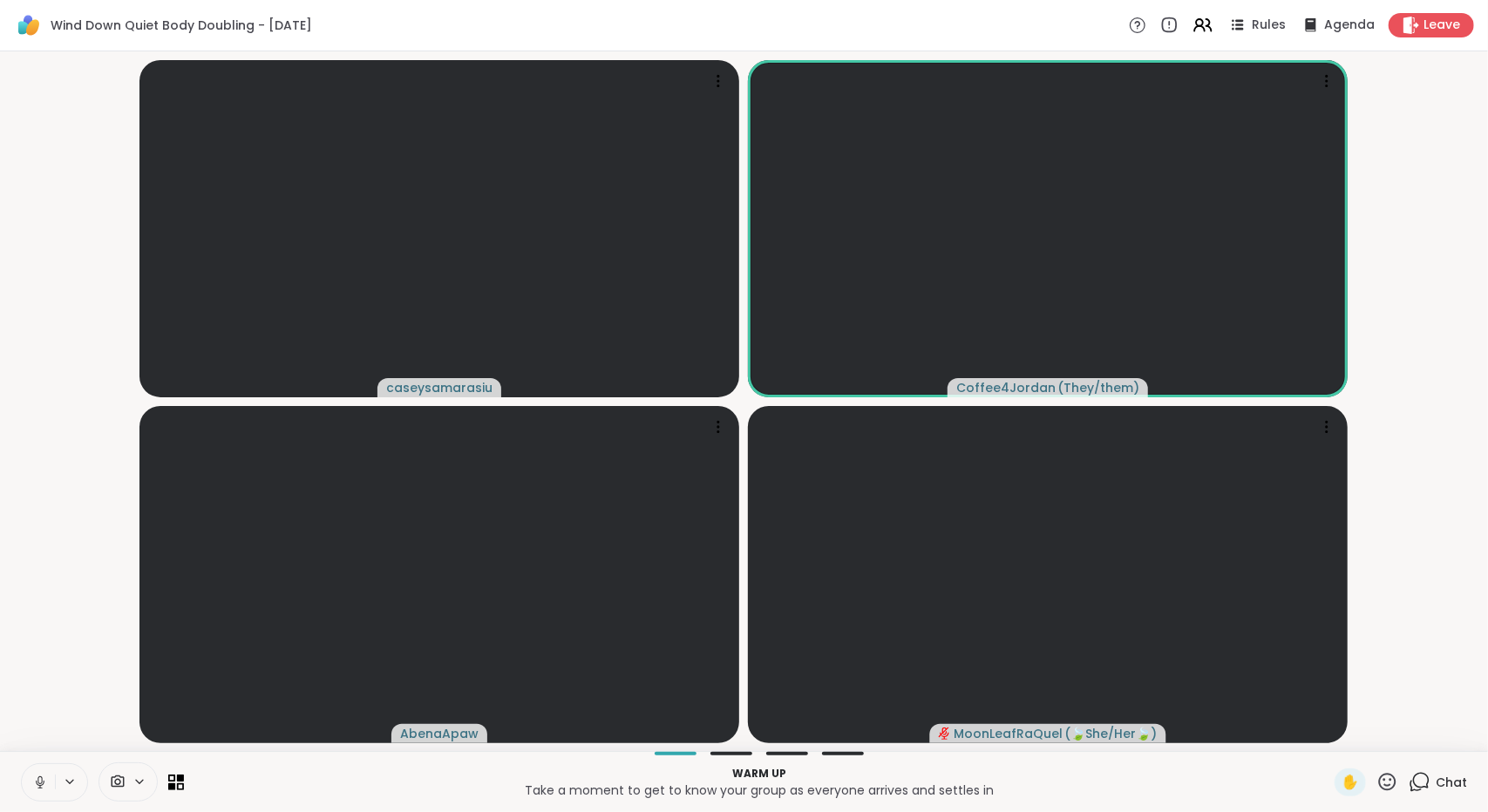
click at [39, 782] on icon at bounding box center [40, 783] width 16 height 16
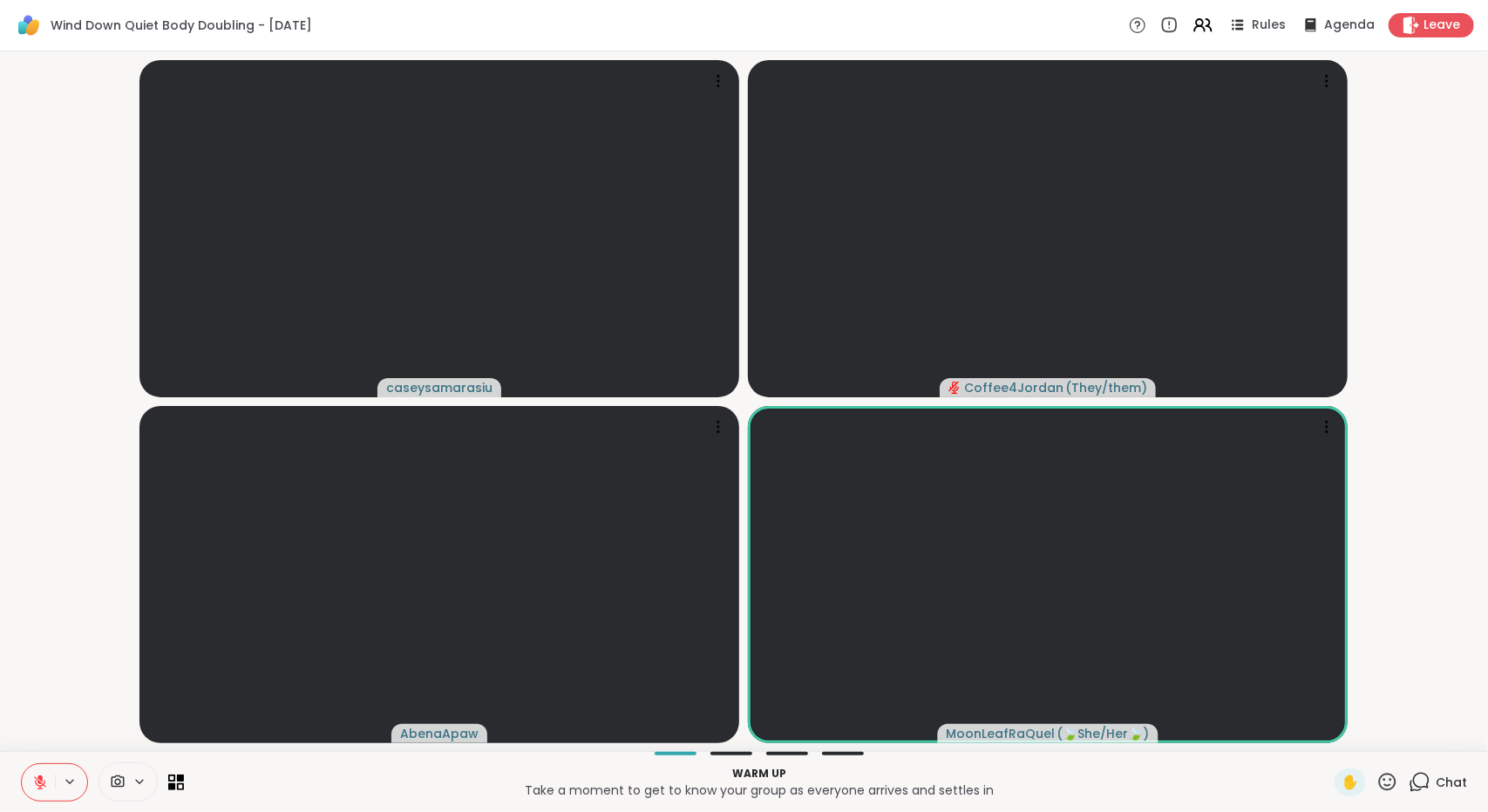
click at [45, 774] on button at bounding box center [39, 783] width 33 height 37
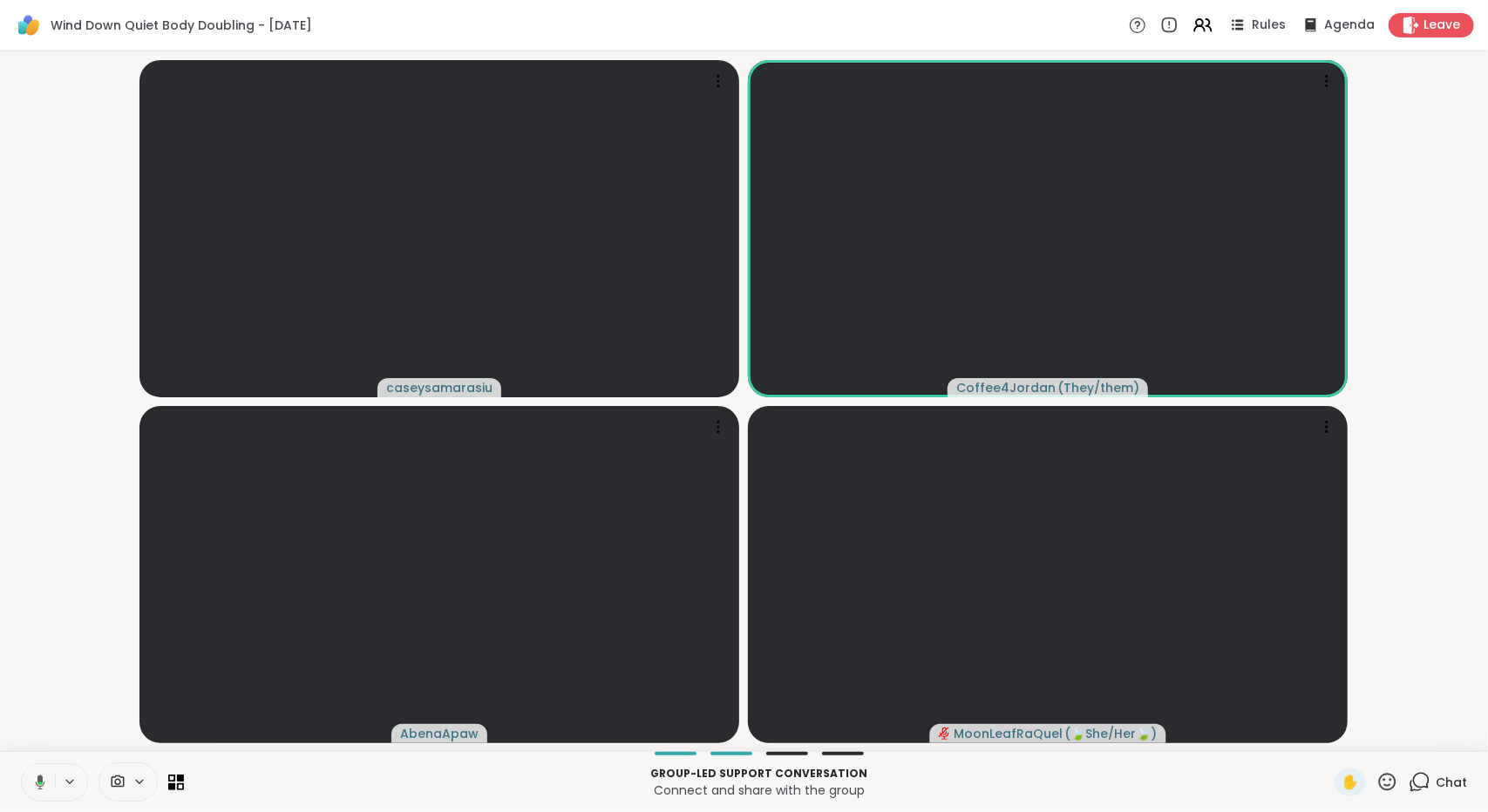
click at [1435, 773] on div "Chat" at bounding box center [1438, 783] width 59 height 28
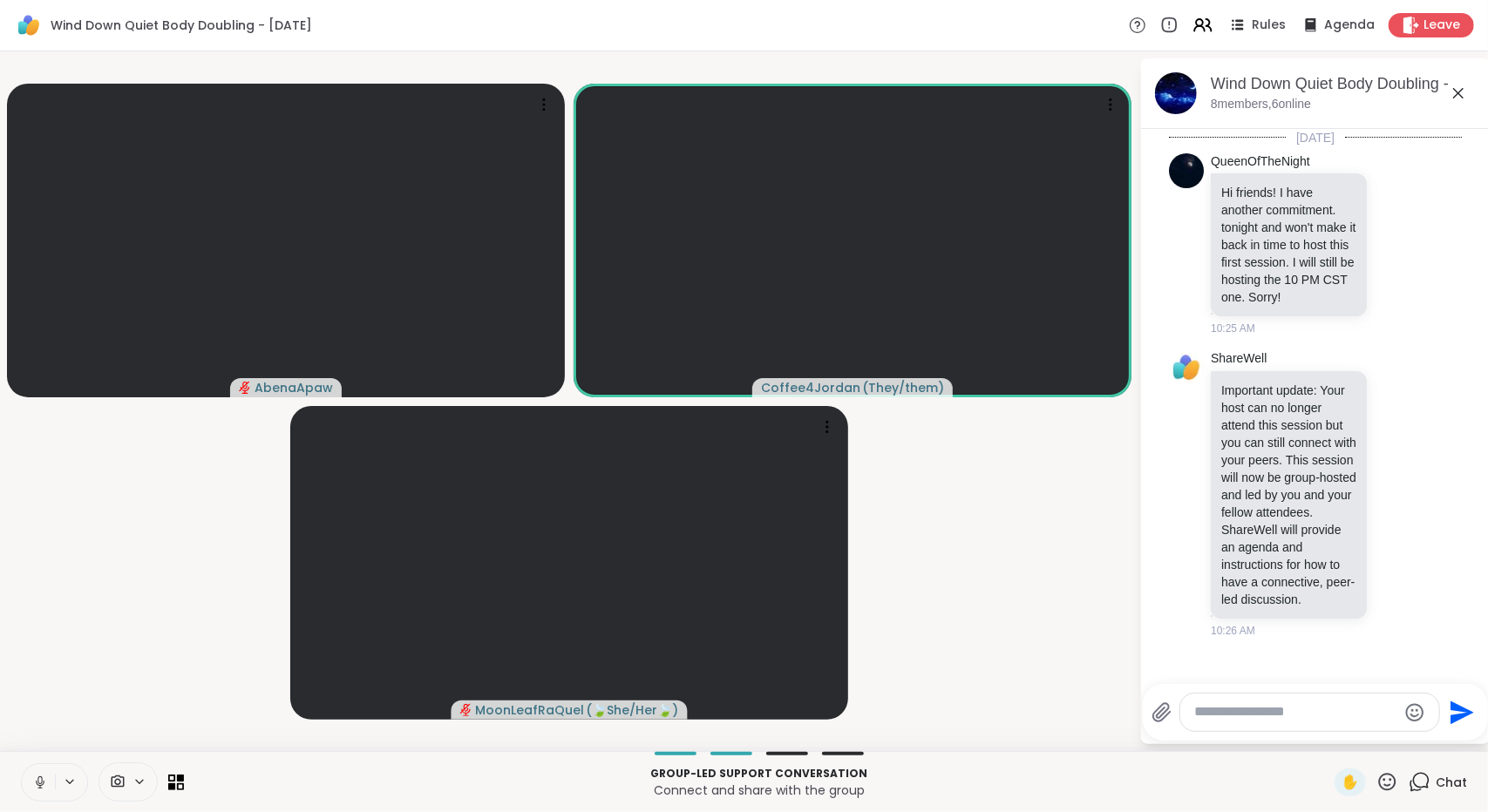
click at [1461, 95] on icon at bounding box center [1458, 94] width 11 height 10
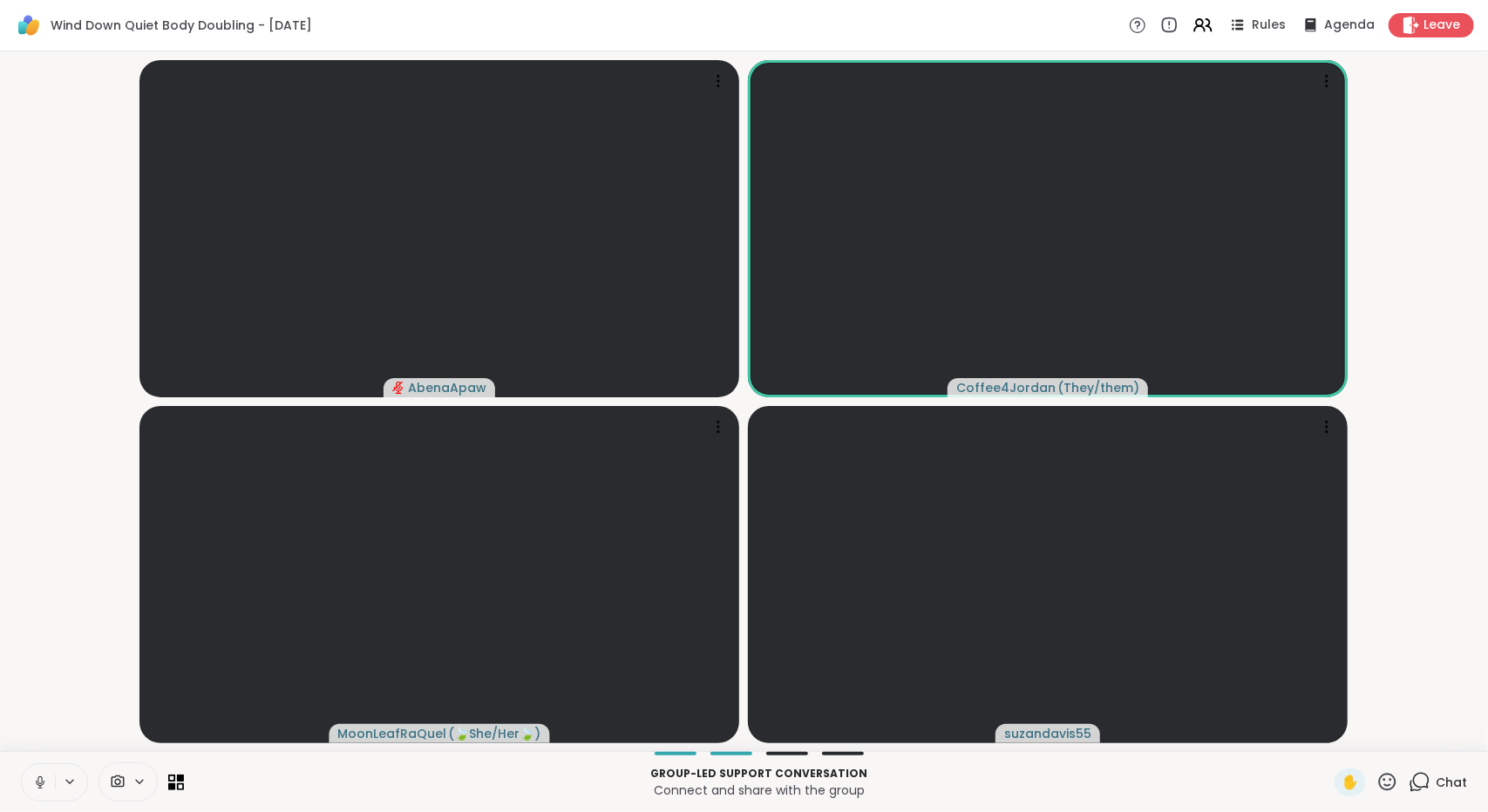
click at [26, 788] on button at bounding box center [39, 783] width 33 height 37
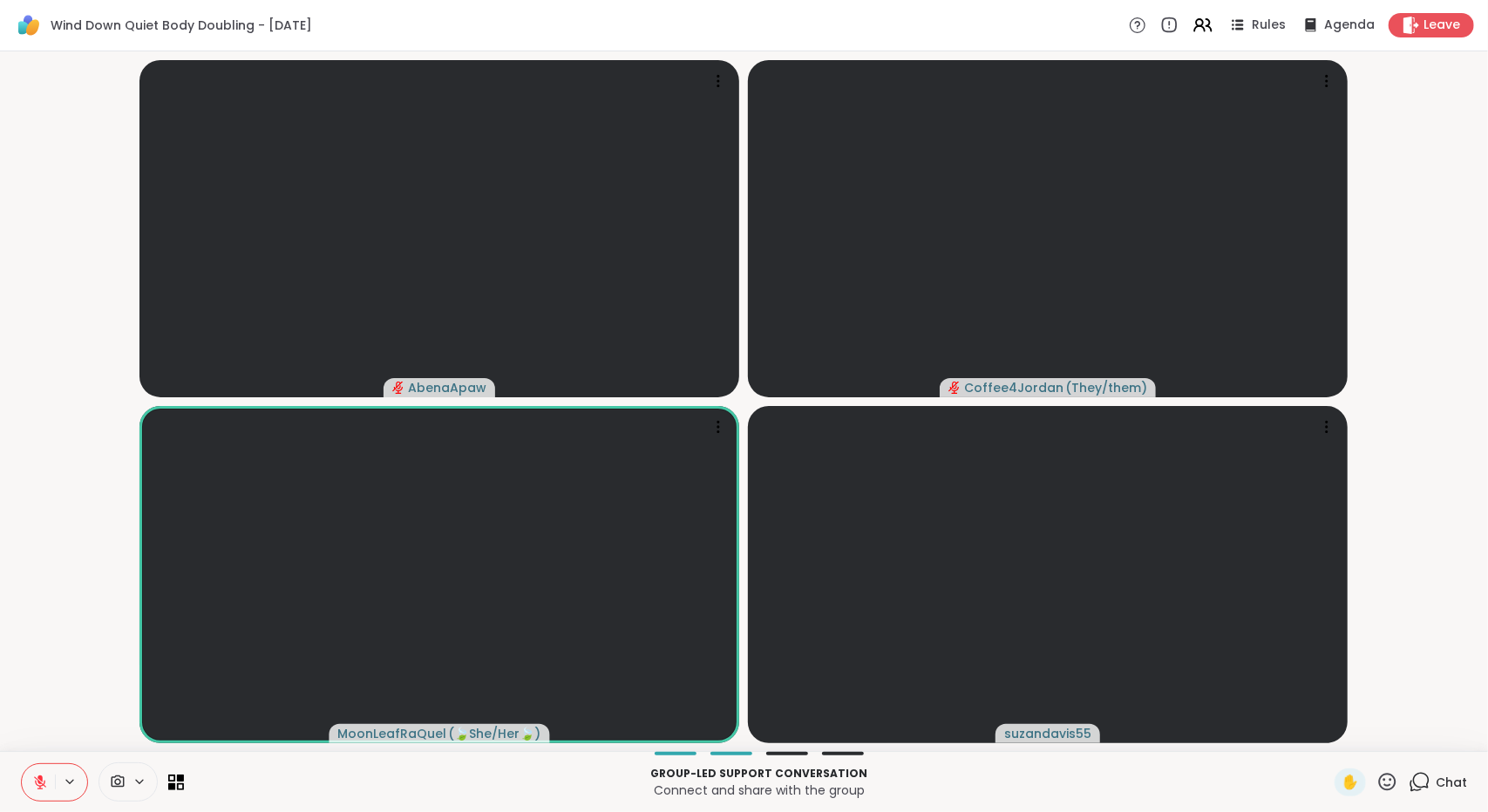
click at [39, 775] on icon at bounding box center [40, 783] width 16 height 16
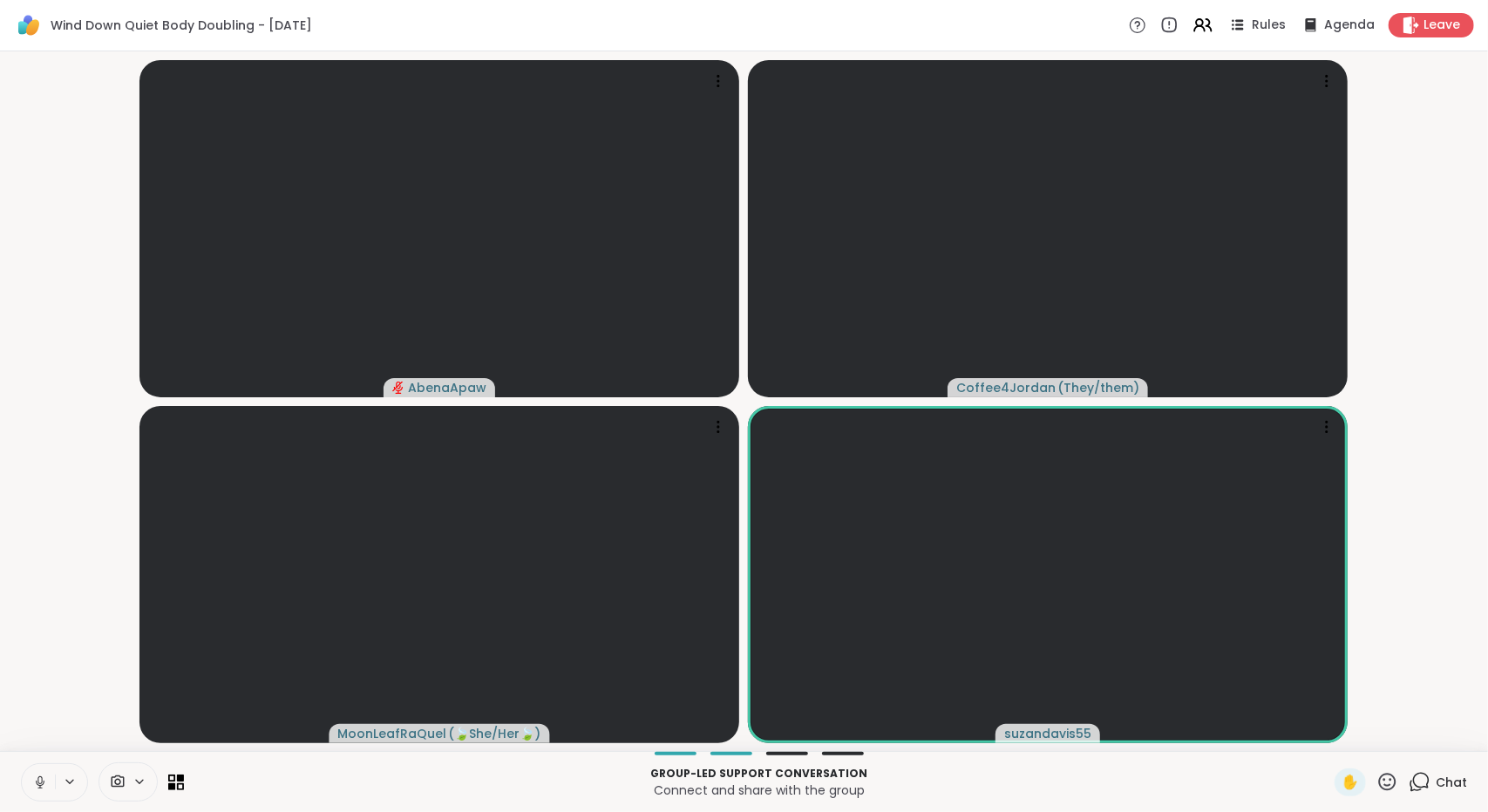
click at [42, 787] on icon at bounding box center [40, 783] width 16 height 16
click at [32, 782] on icon at bounding box center [40, 783] width 16 height 16
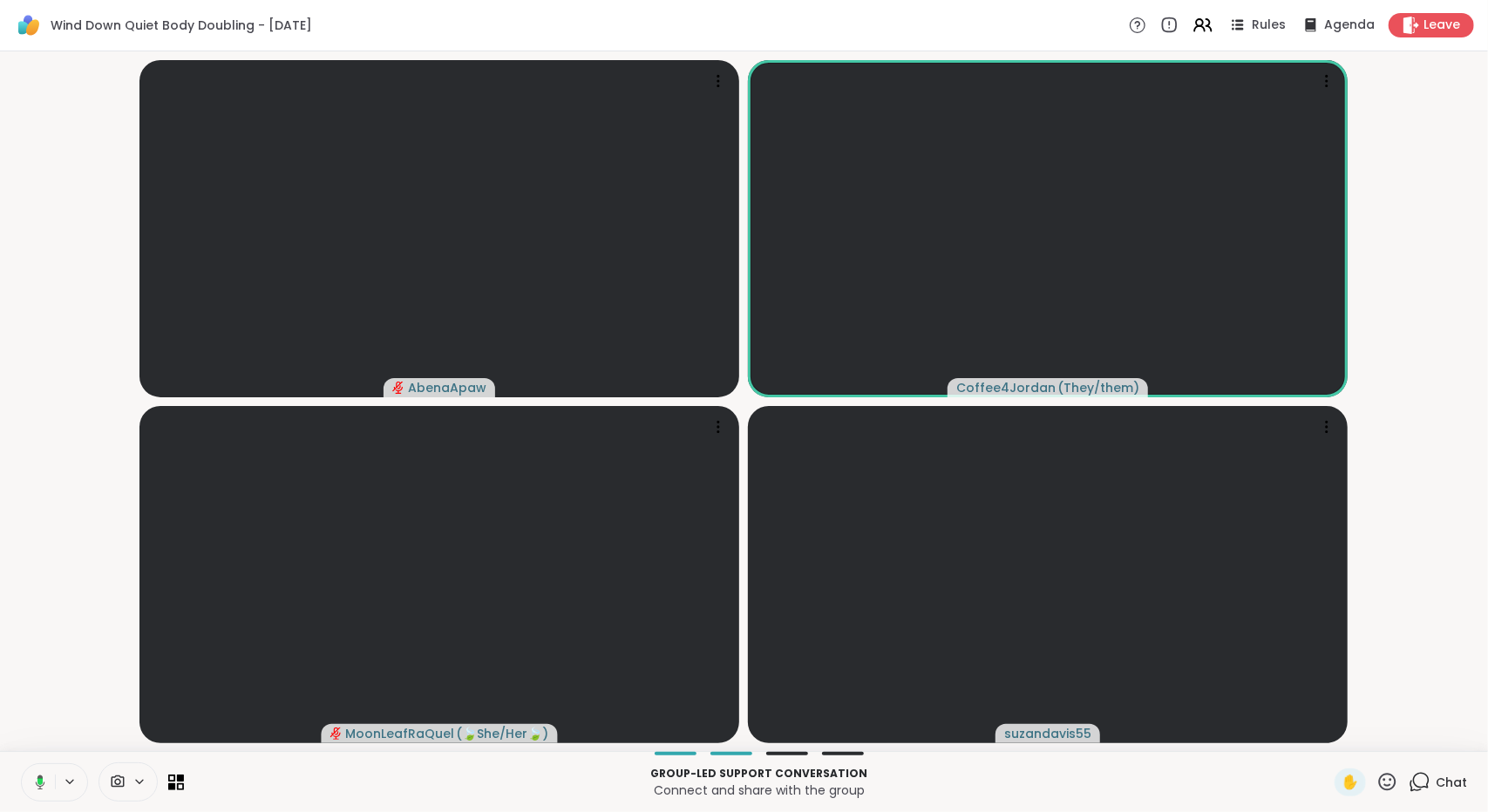
click at [37, 772] on button at bounding box center [37, 783] width 36 height 37
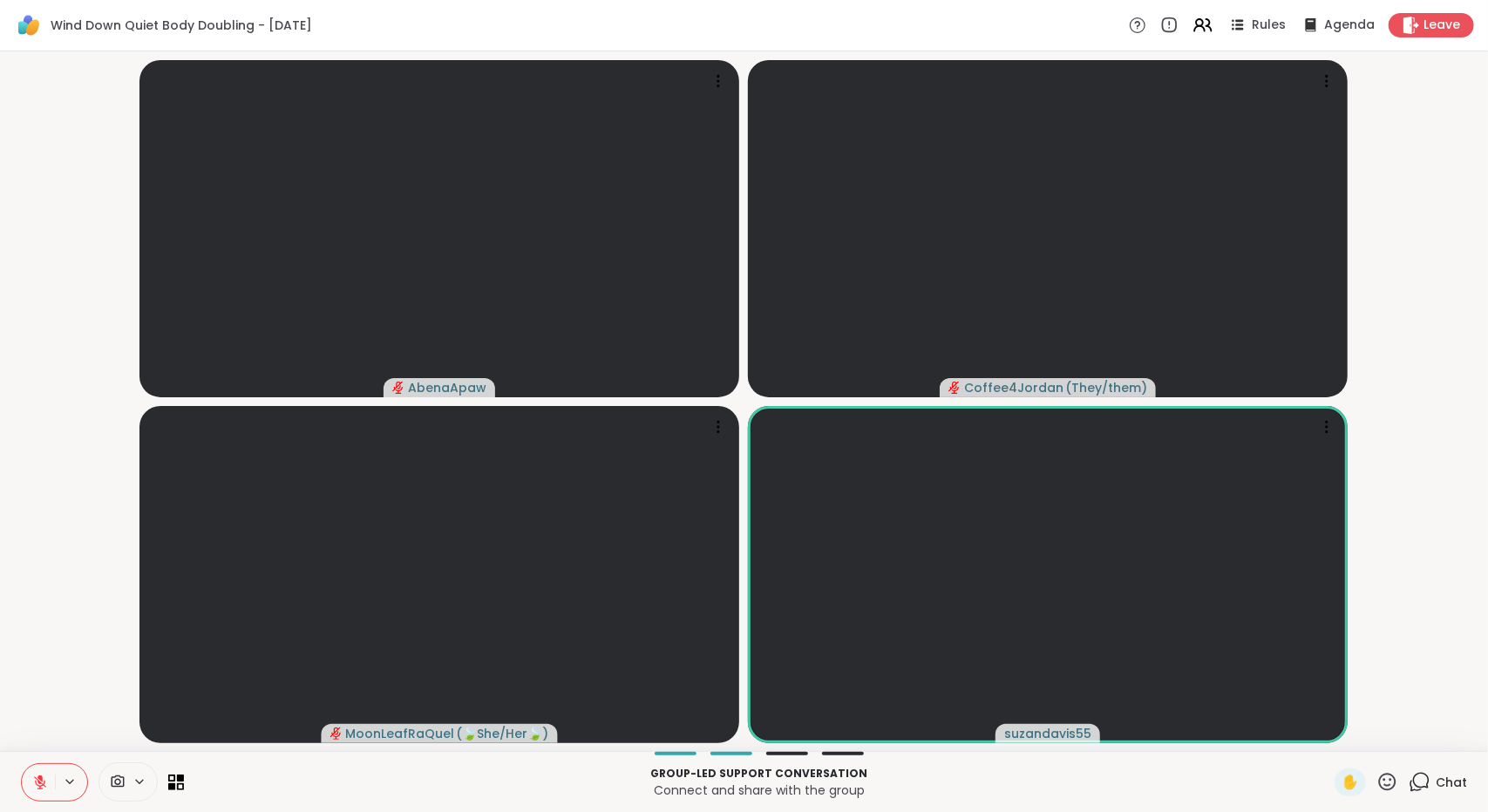
click at [31, 774] on button at bounding box center [39, 783] width 33 height 37
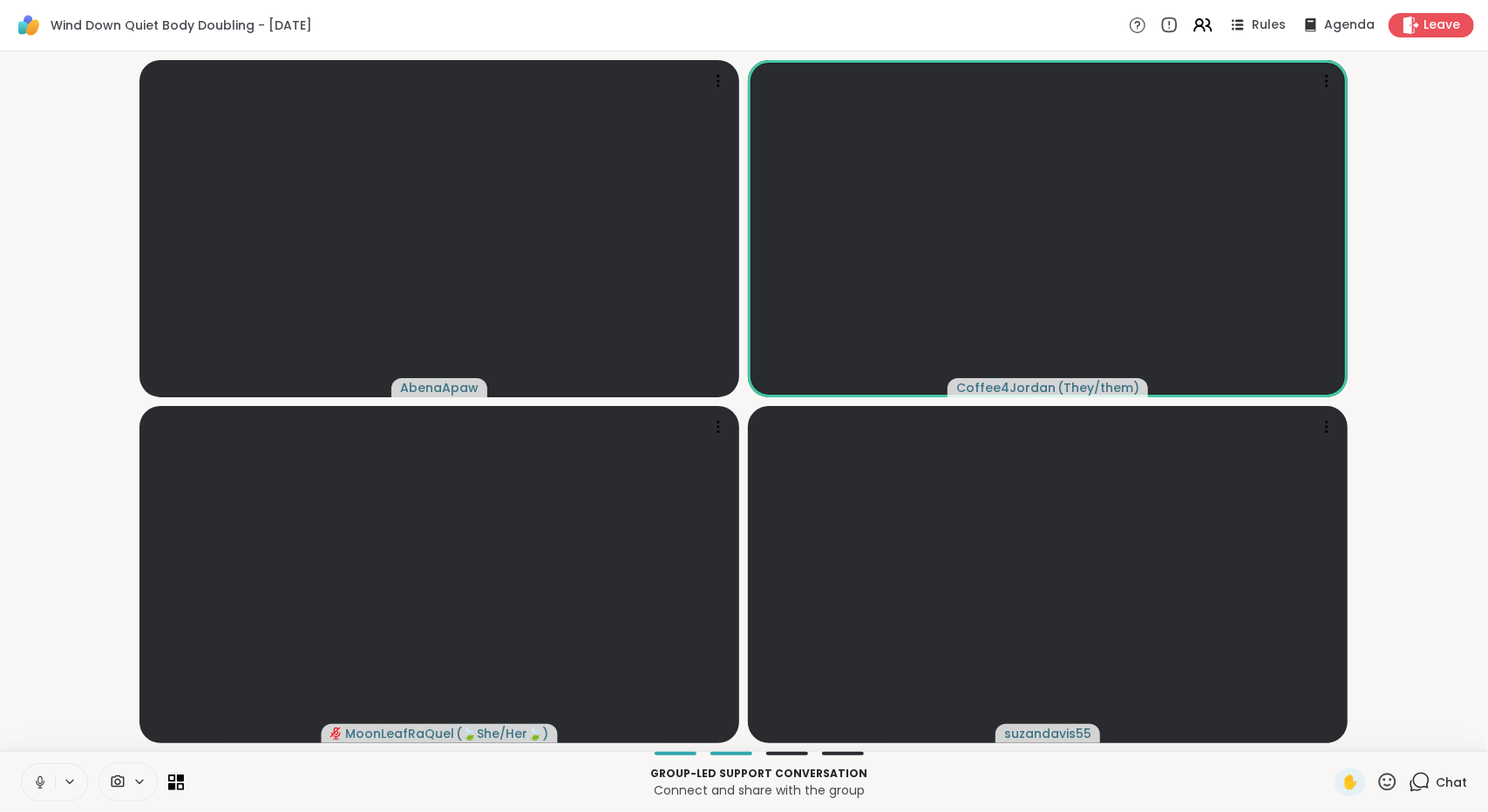
click at [42, 781] on icon at bounding box center [40, 783] width 16 height 16
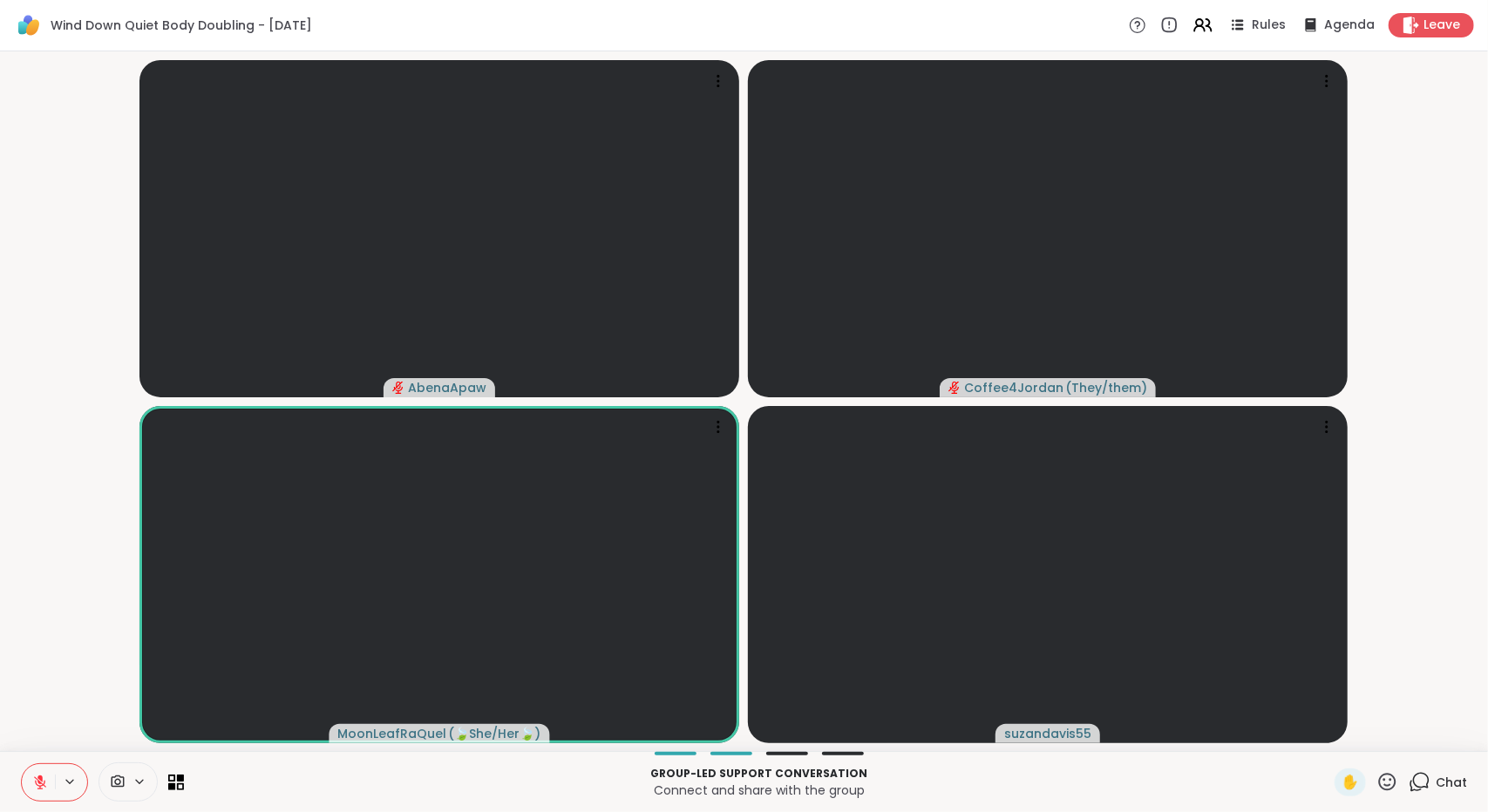
click at [1416, 783] on icon at bounding box center [1421, 781] width 17 height 16
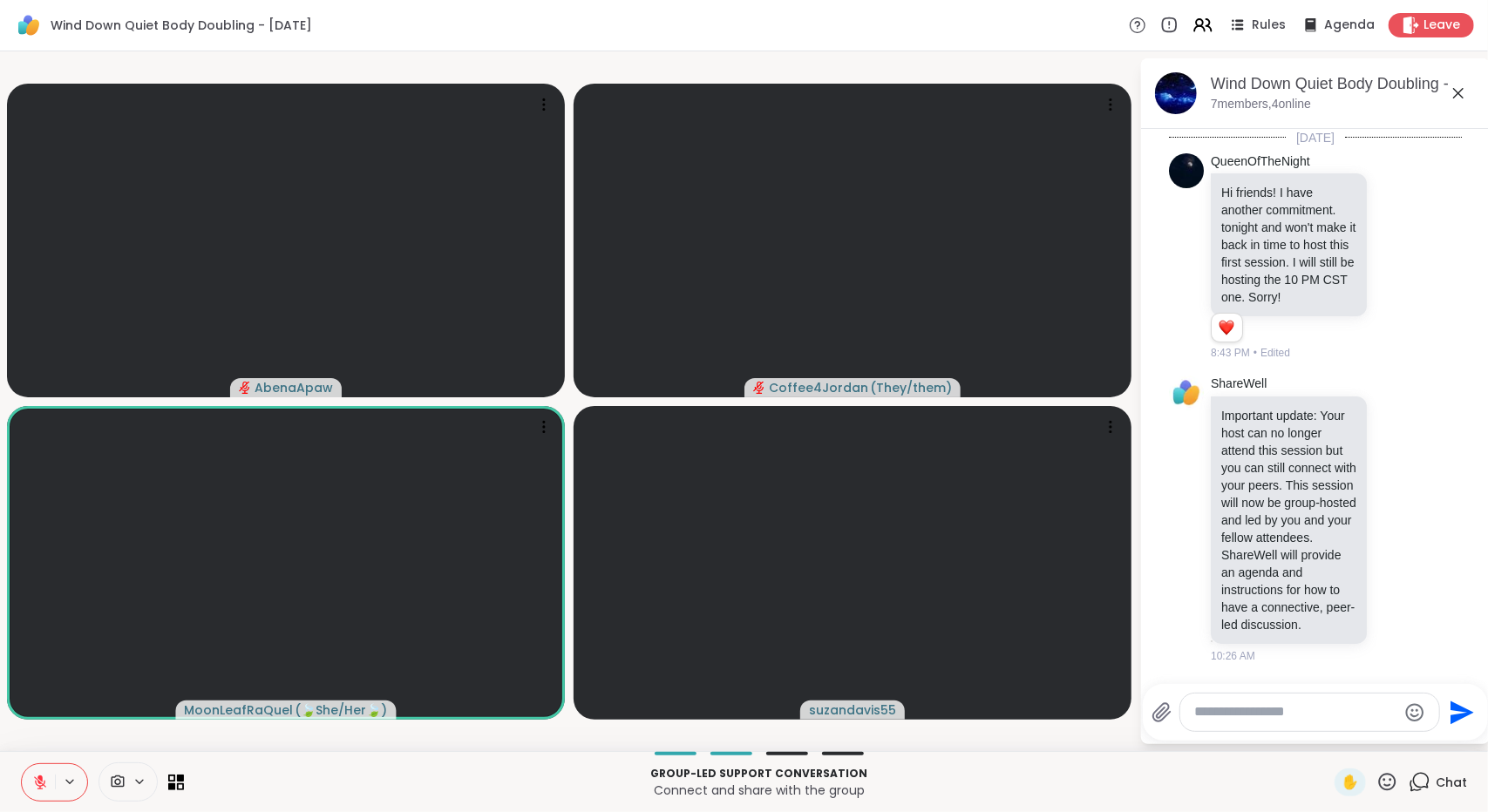
scroll to position [65, 0]
click at [1360, 702] on div at bounding box center [1310, 712] width 259 height 38
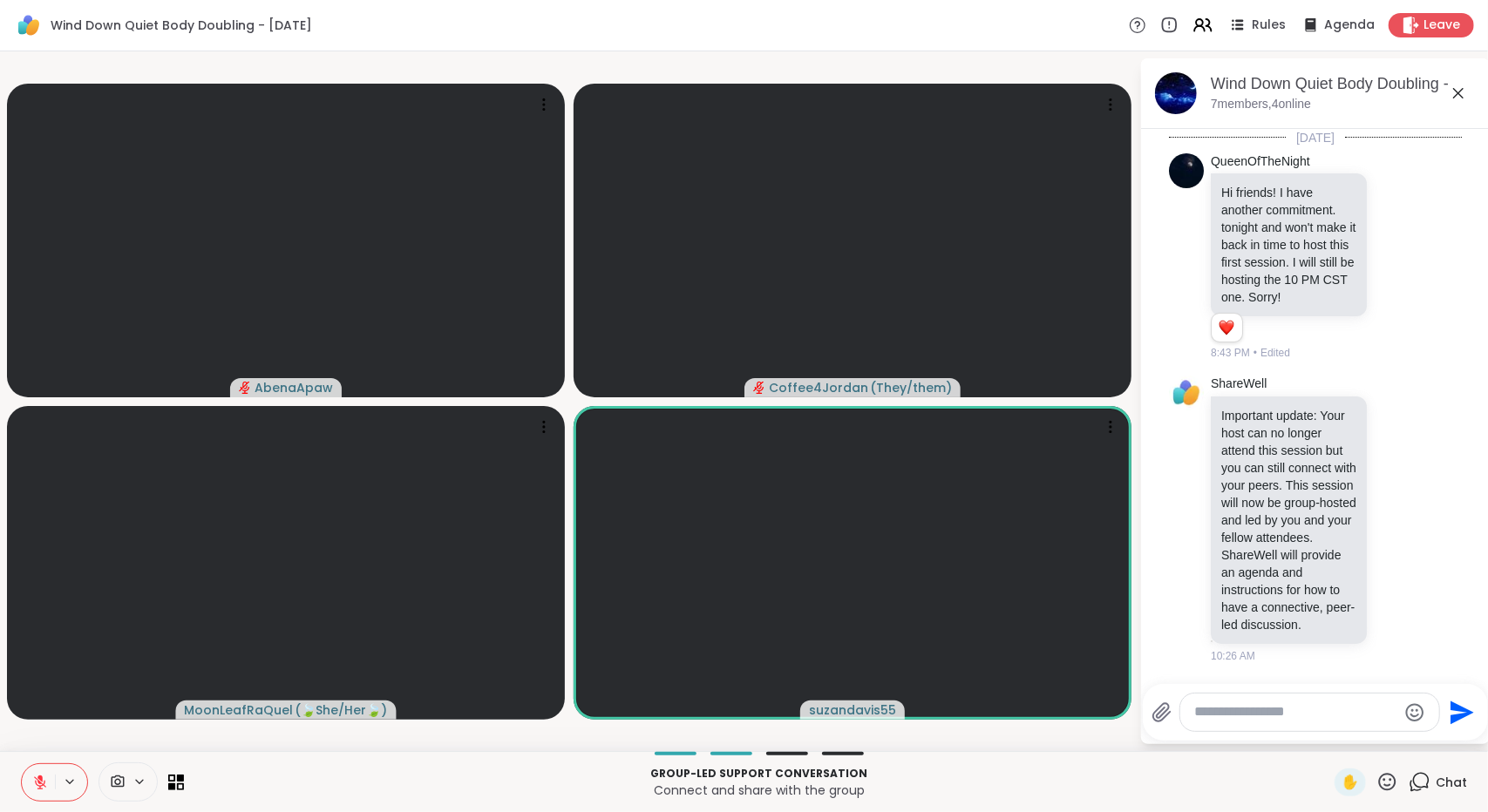
click at [1214, 704] on textarea "Type your message" at bounding box center [1296, 712] width 203 height 18
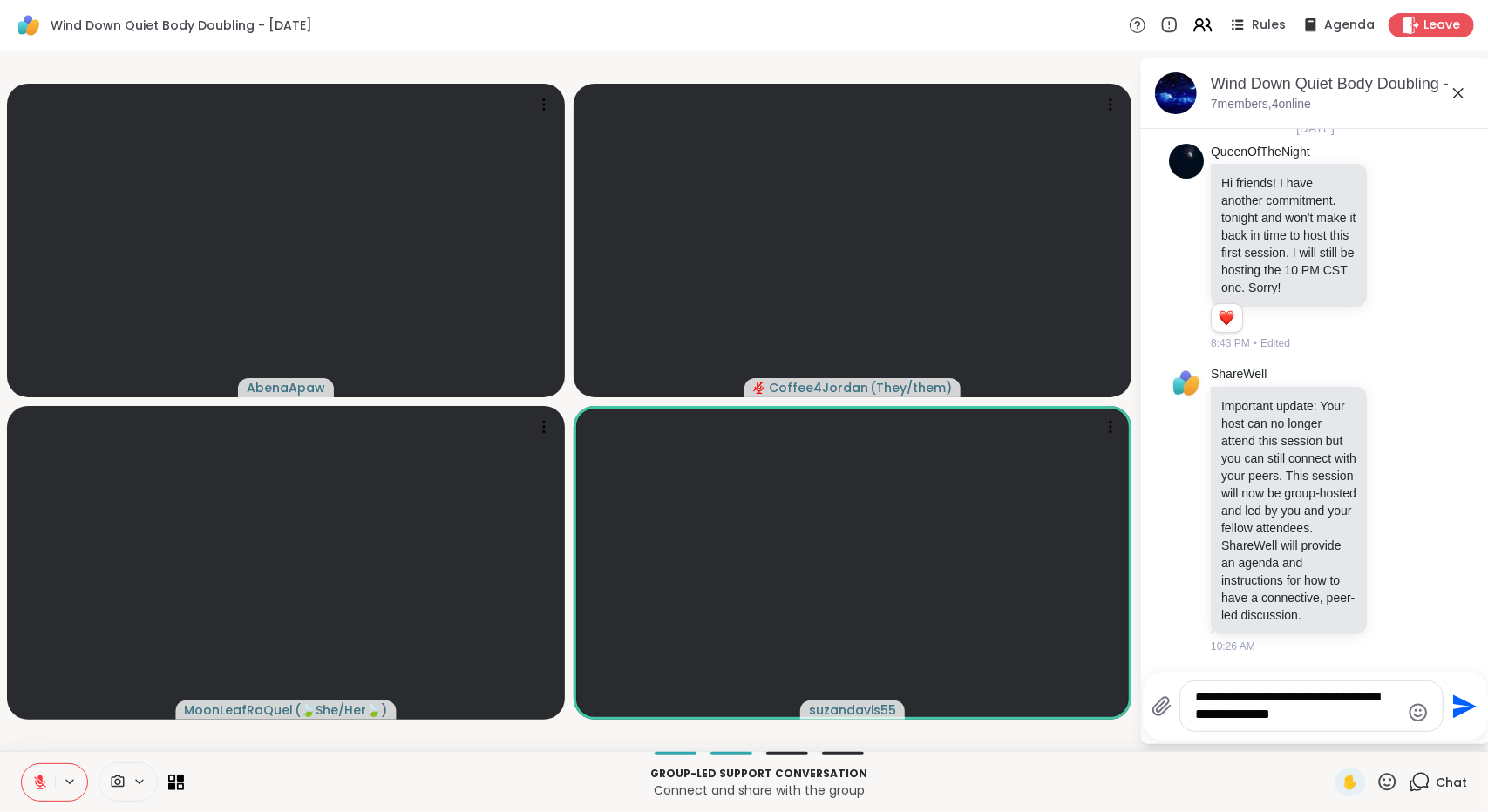
type textarea "**********"
click at [1459, 712] on icon "Send" at bounding box center [1464, 706] width 24 height 24
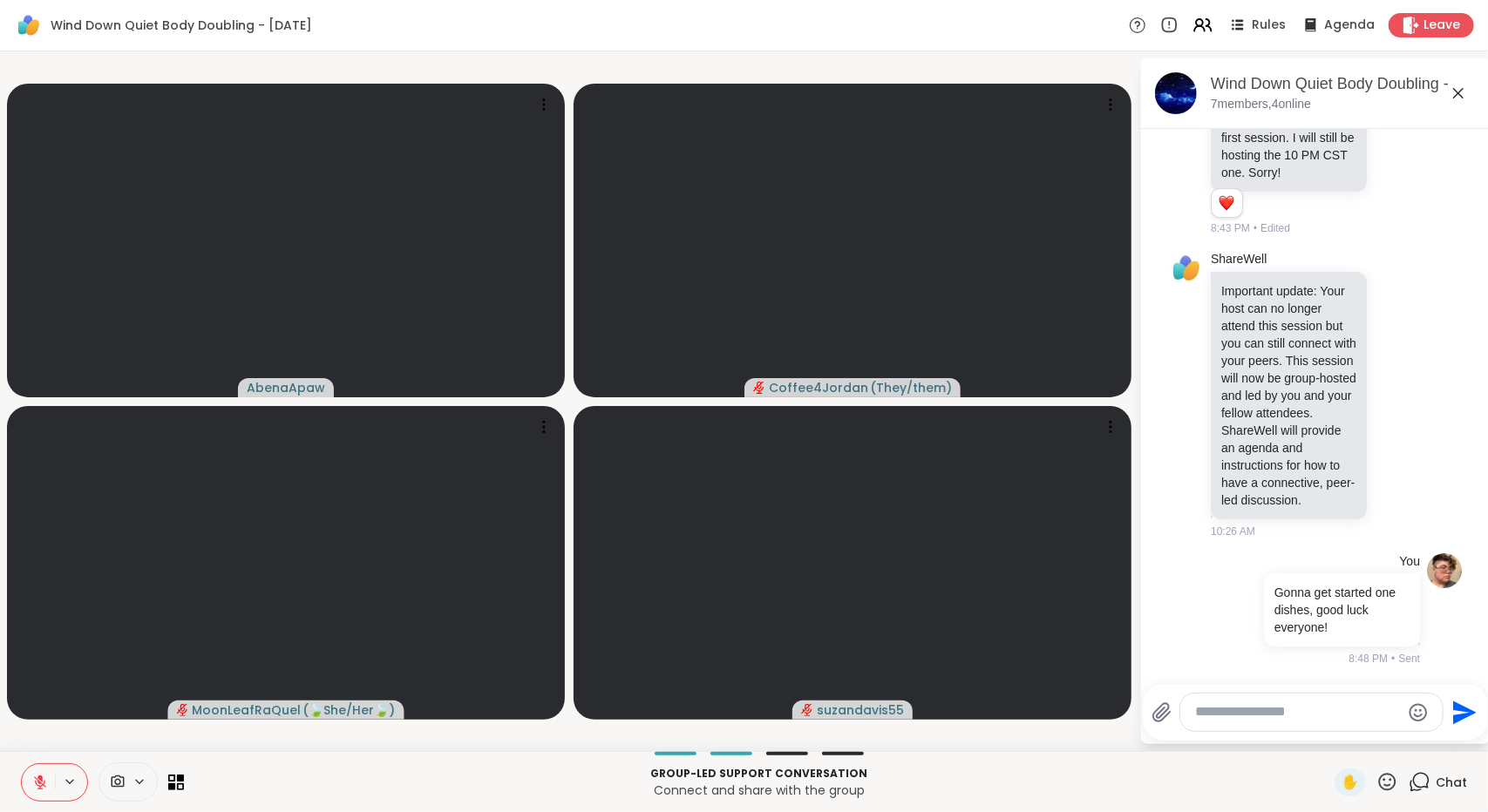
scroll to position [191, 0]
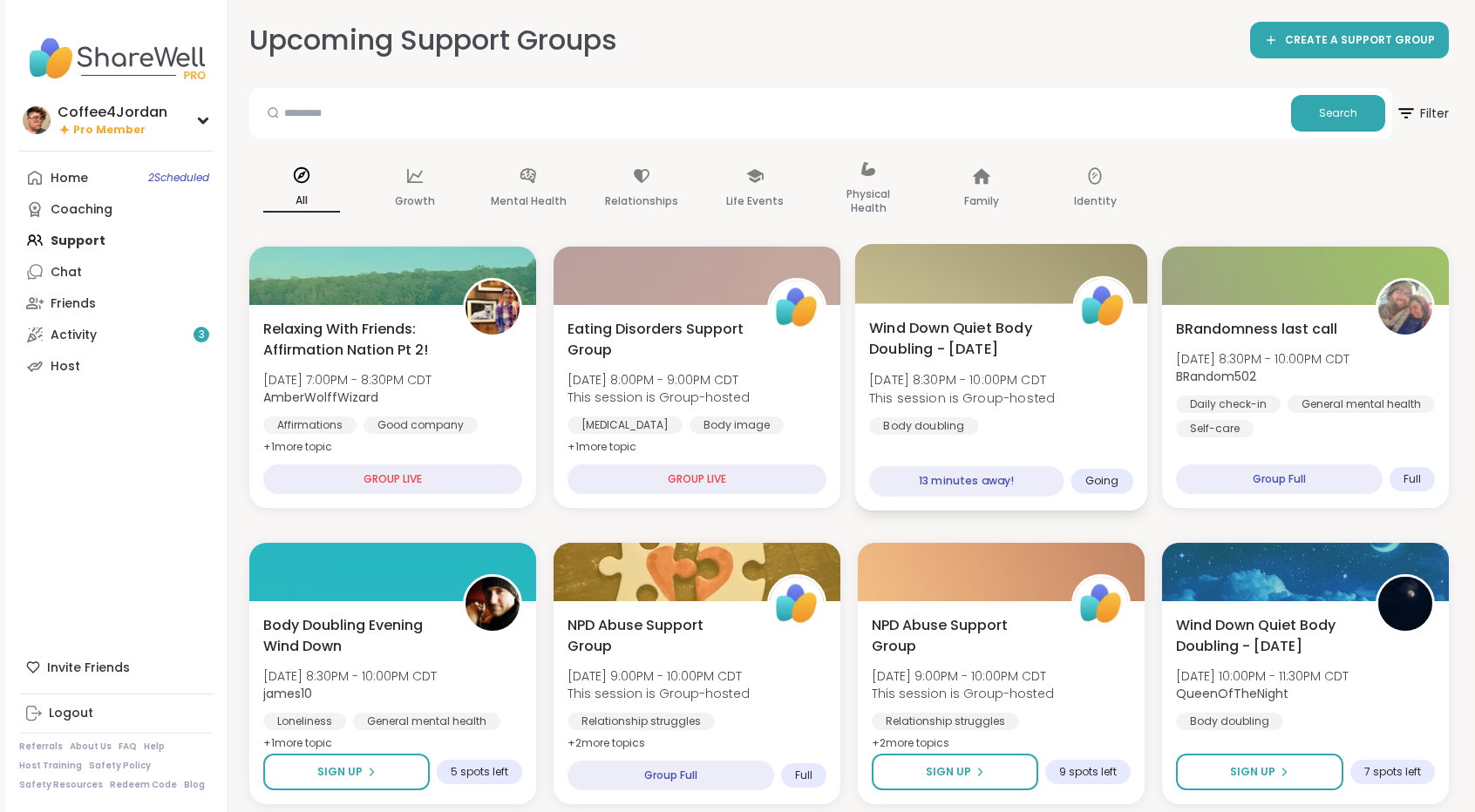
click at [1117, 424] on div "Wind Down Quiet Body Doubling - Monday Mon, Oct 06 | 8:30PM - 10:00PM CDT This …" at bounding box center [1001, 376] width 264 height 117
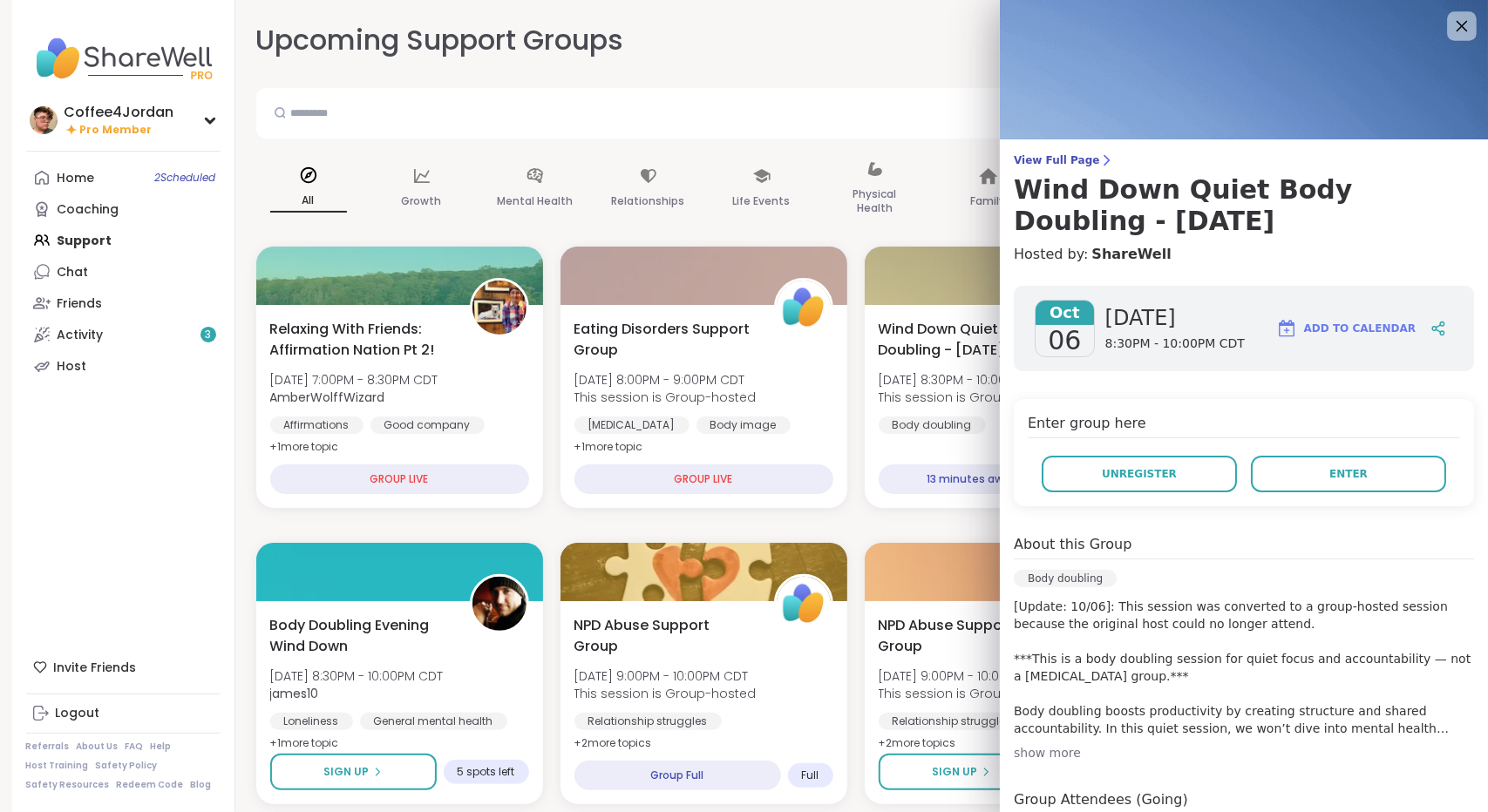
click at [1450, 24] on icon at bounding box center [1461, 25] width 22 height 22
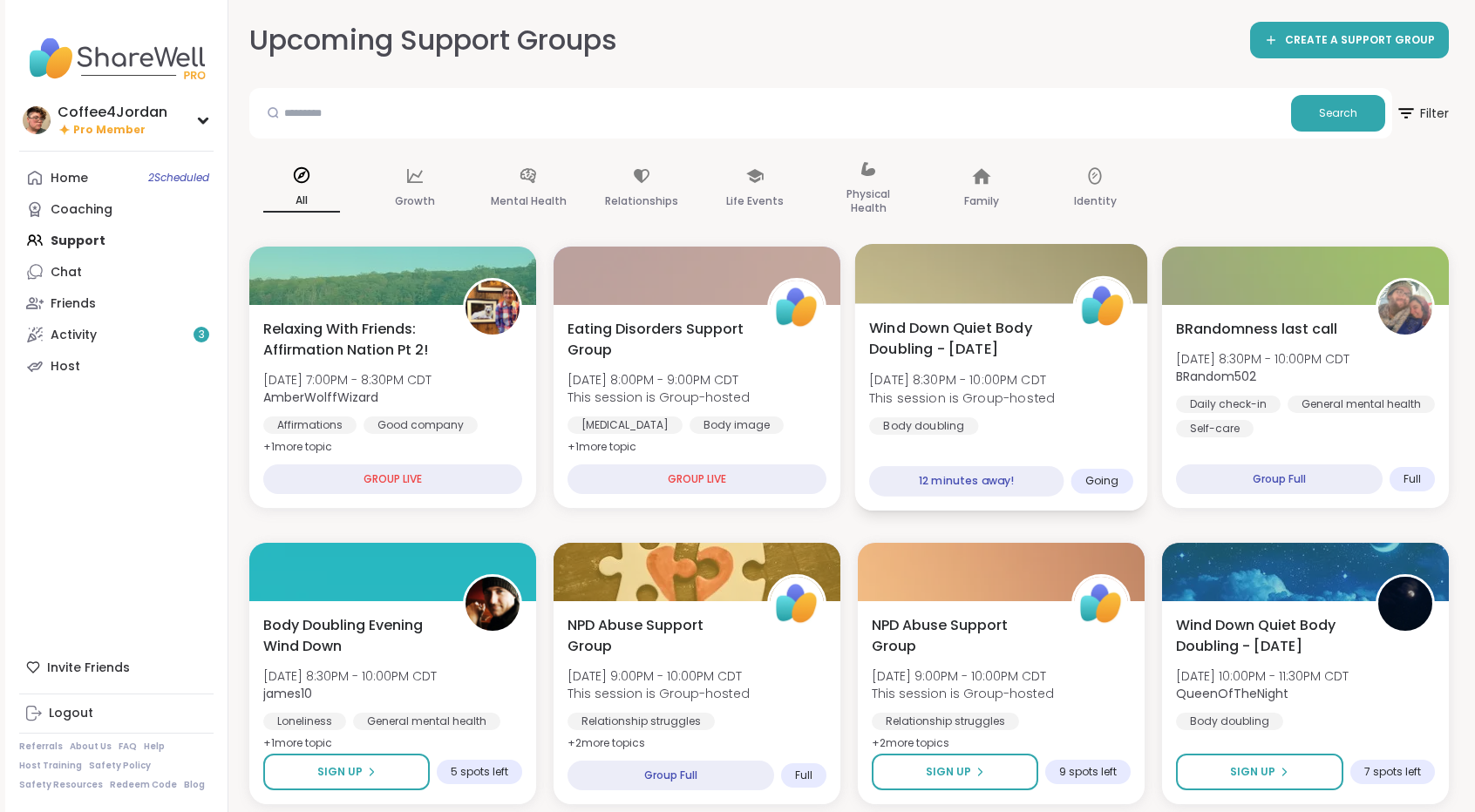
click at [1107, 353] on div "Wind Down Quiet Body Doubling - Monday Mon, Oct 06 | 8:30PM - 10:00PM CDT This …" at bounding box center [1001, 376] width 264 height 117
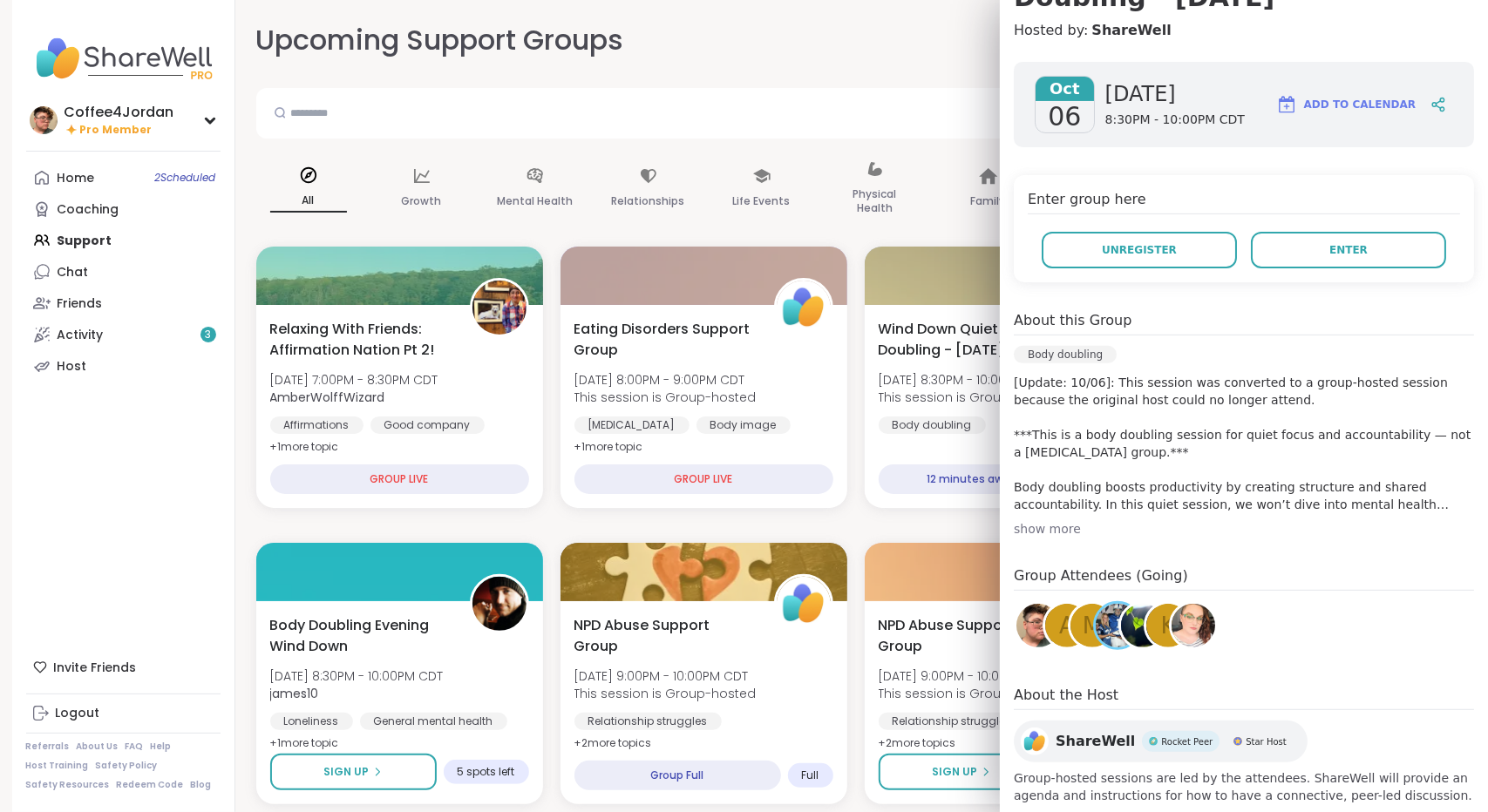
scroll to position [256, 0]
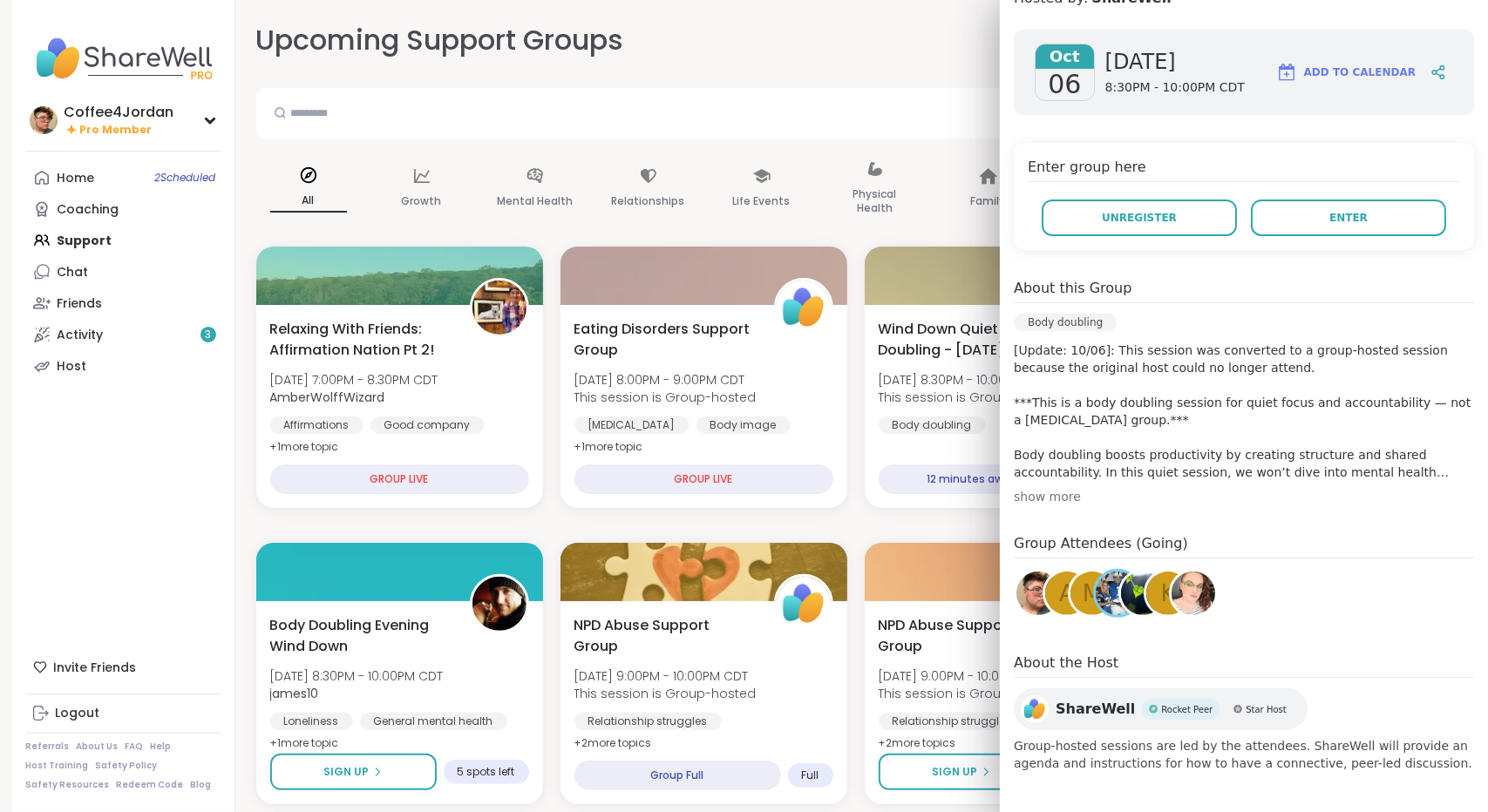
click at [1097, 581] on img at bounding box center [1118, 593] width 44 height 44
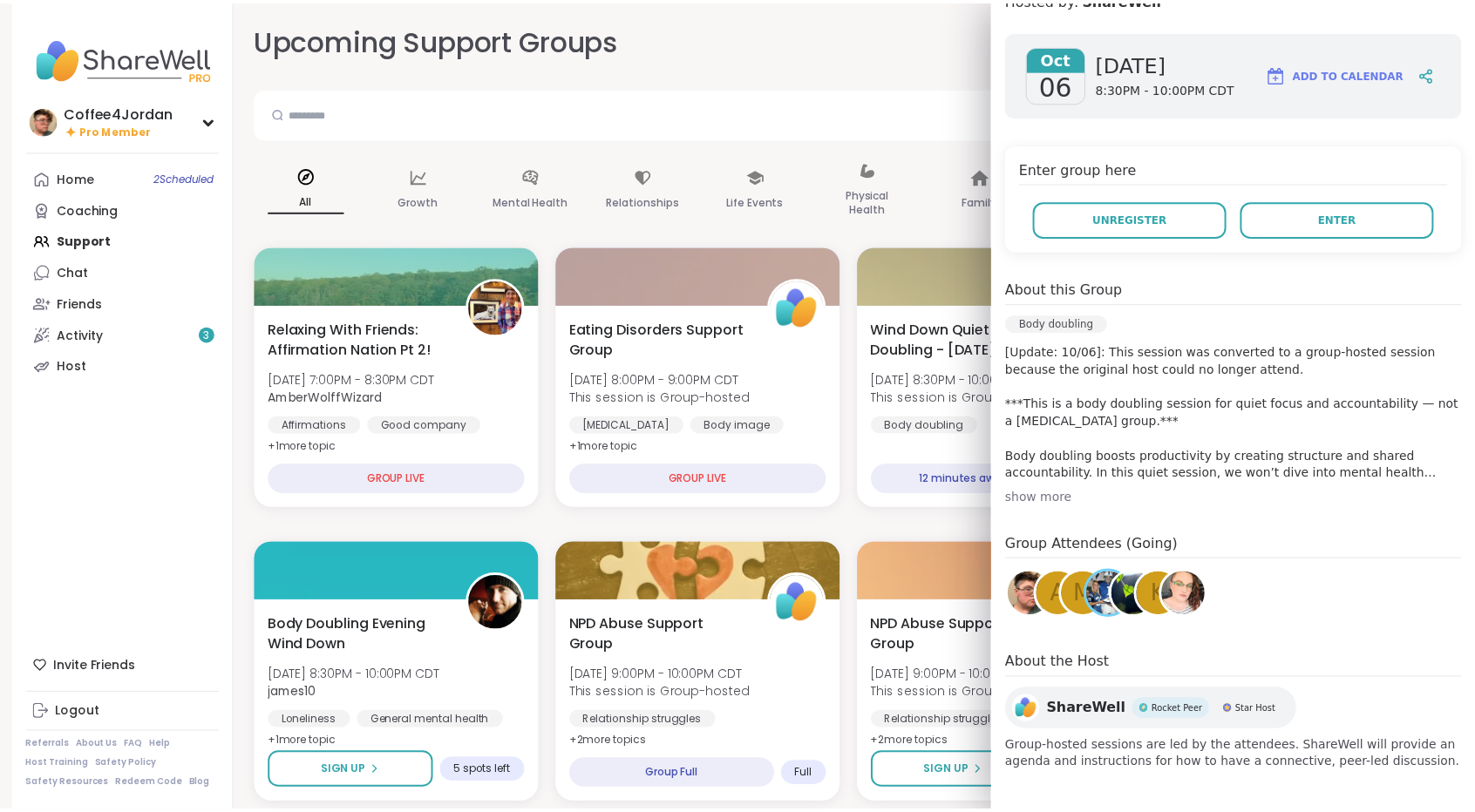
scroll to position [5, 0]
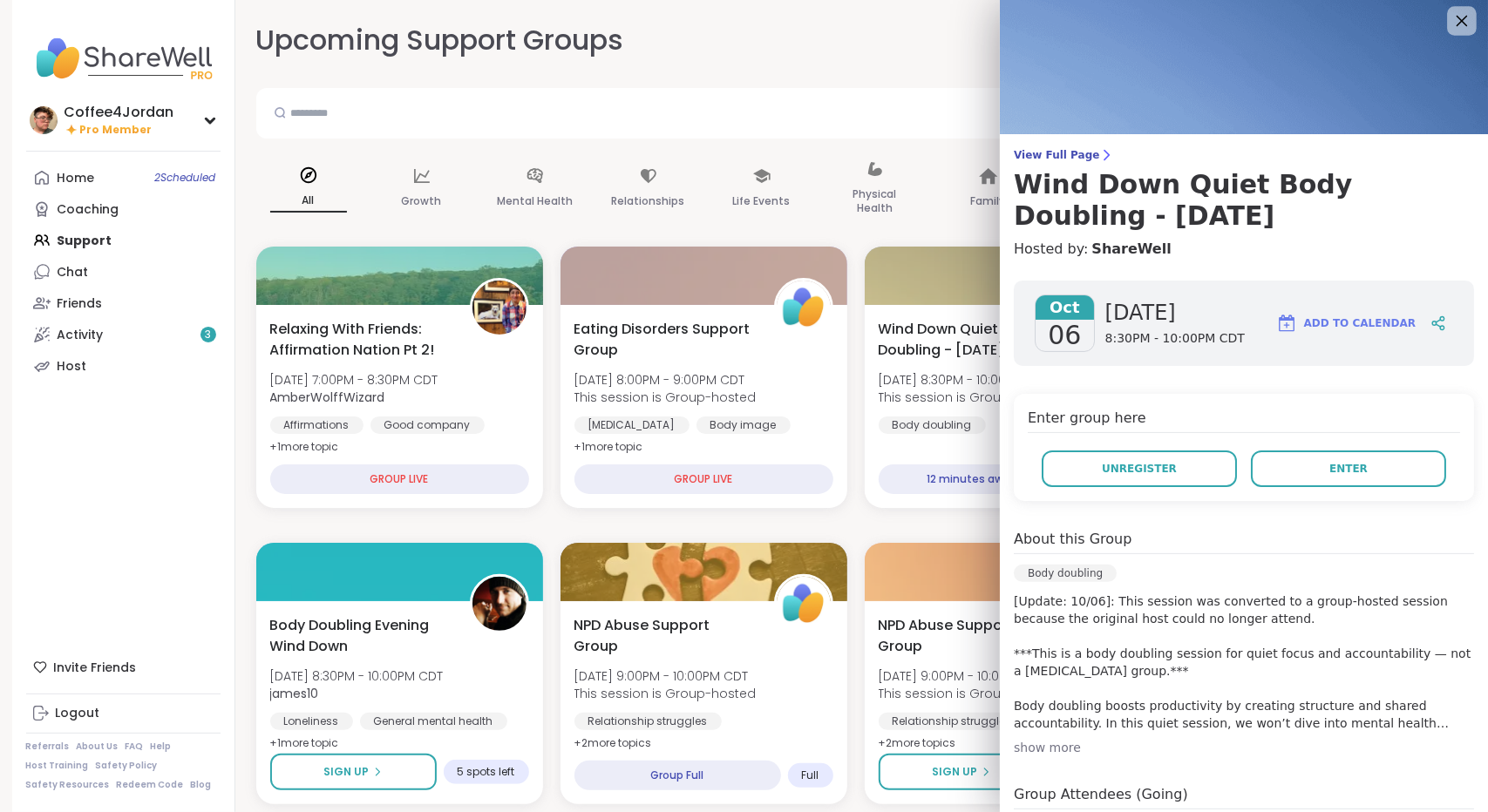
click at [1450, 22] on icon at bounding box center [1461, 20] width 22 height 22
